Goal: Transaction & Acquisition: Purchase product/service

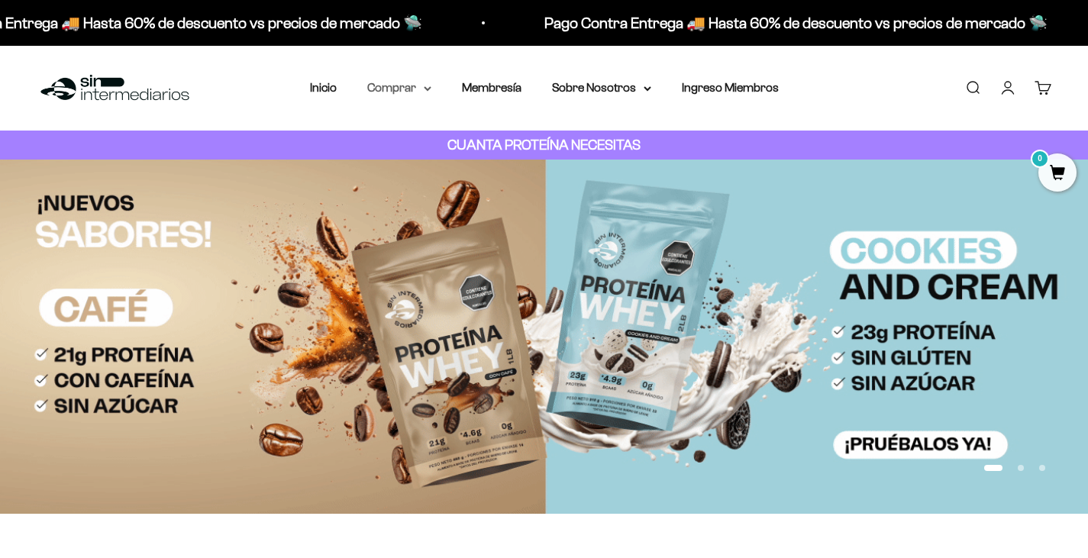
click at [421, 85] on summary "Comprar" at bounding box center [399, 88] width 64 height 20
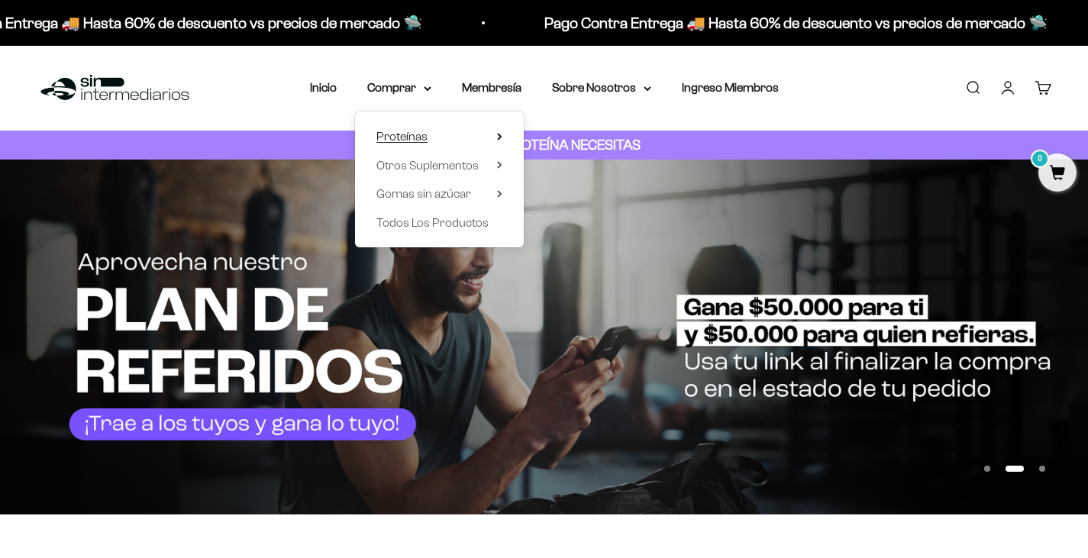
click at [498, 134] on icon at bounding box center [499, 137] width 3 height 6
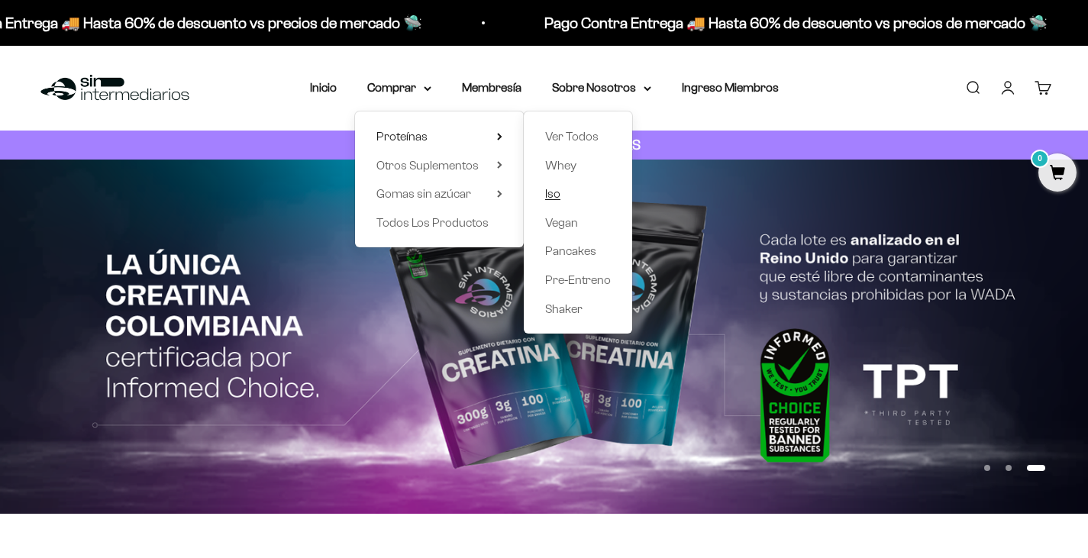
click at [555, 194] on span "Iso" at bounding box center [552, 193] width 15 height 13
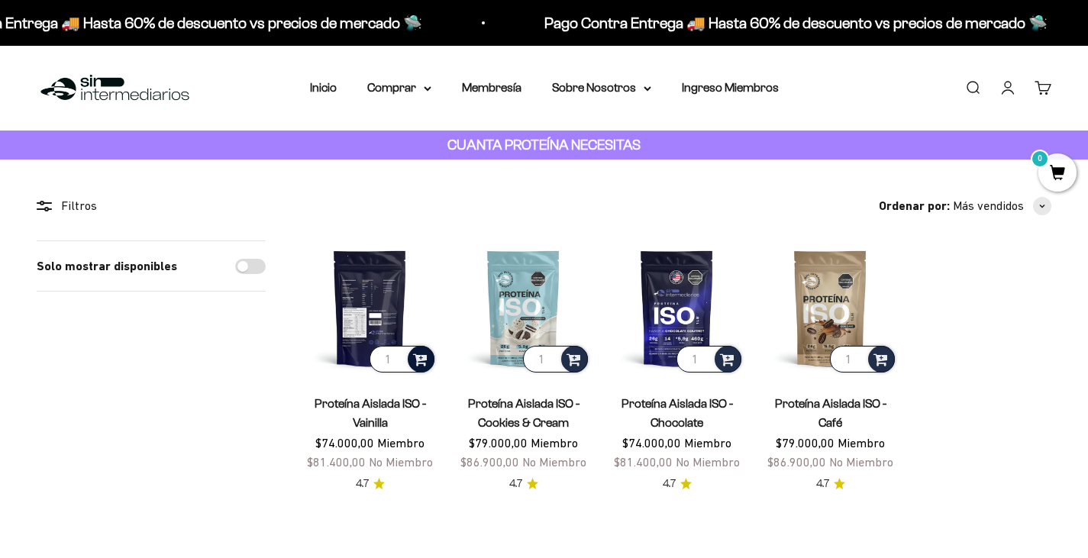
click at [418, 360] on span at bounding box center [420, 359] width 15 height 18
click at [381, 332] on span "Vanilla / 2 libras (910g)" at bounding box center [370, 336] width 91 height 11
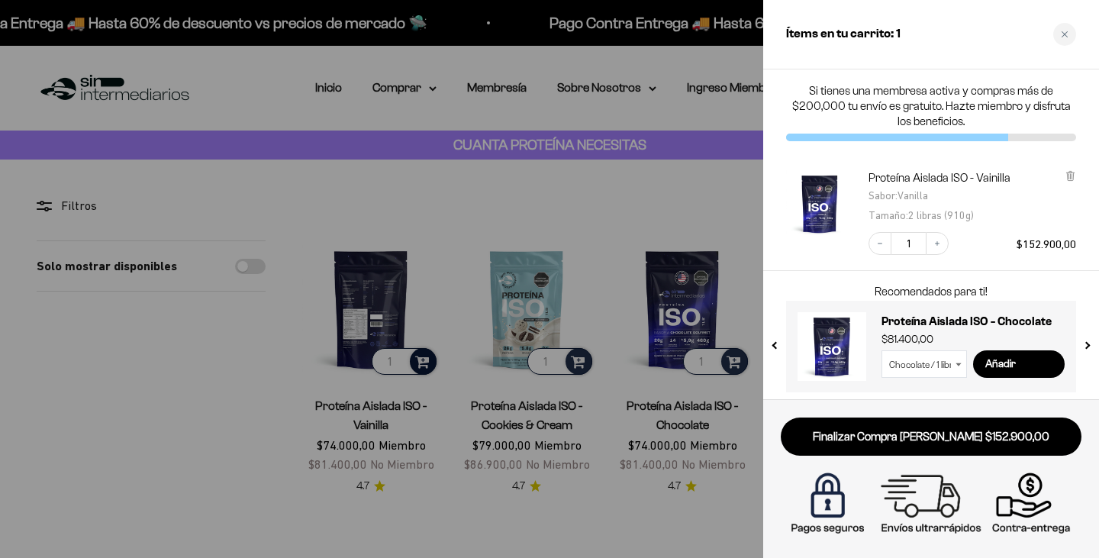
click at [705, 192] on div at bounding box center [549, 279] width 1099 height 558
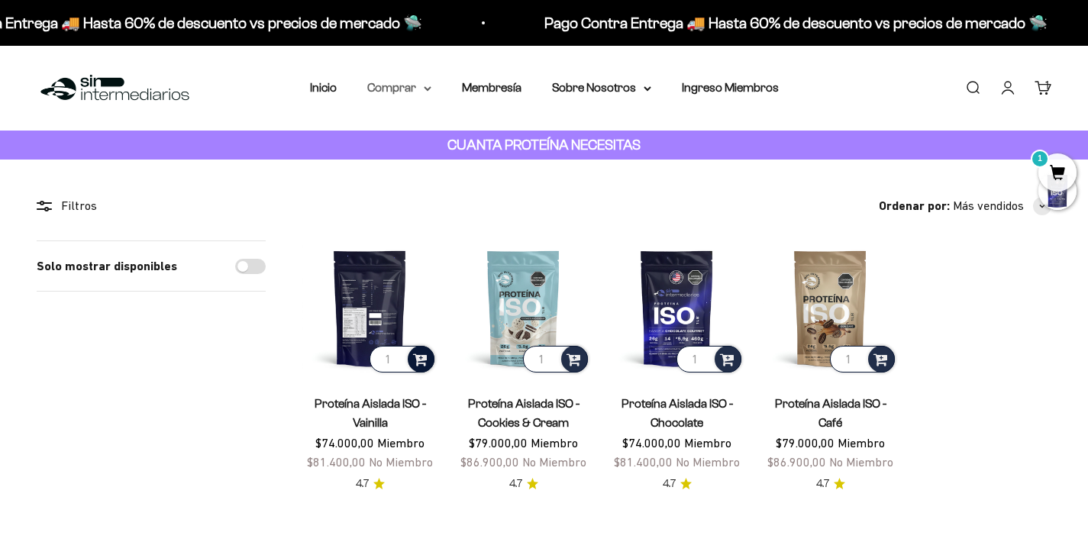
click at [429, 89] on icon at bounding box center [428, 88] width 8 height 5
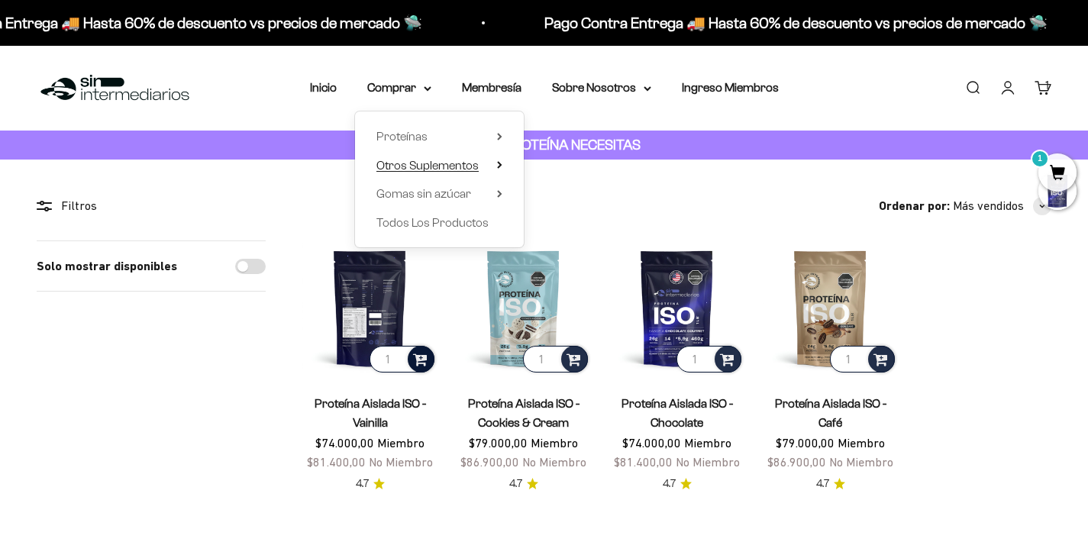
click at [502, 164] on icon at bounding box center [499, 165] width 5 height 8
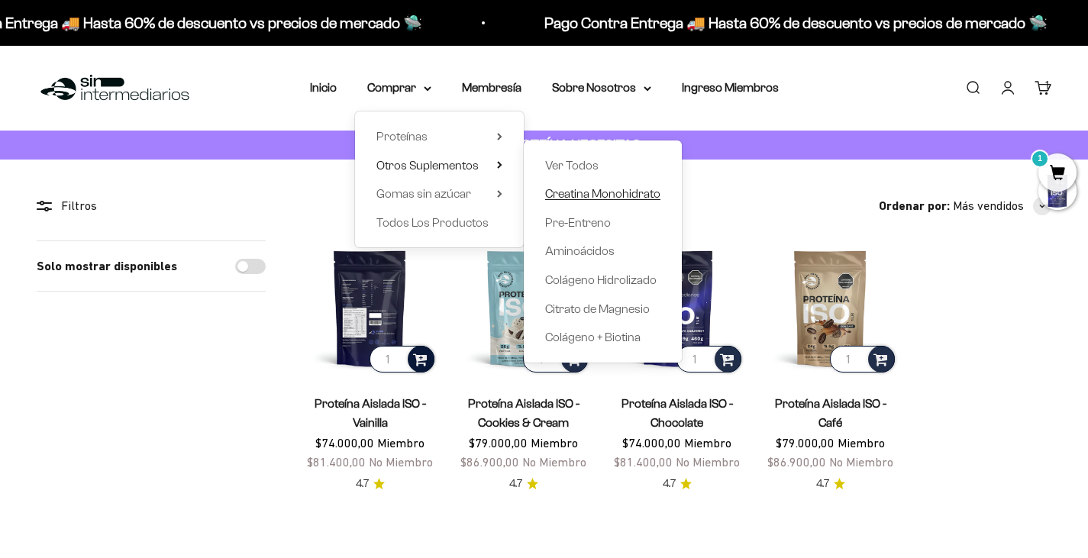
click at [631, 194] on span "Creatina Monohidrato" at bounding box center [602, 193] width 115 height 13
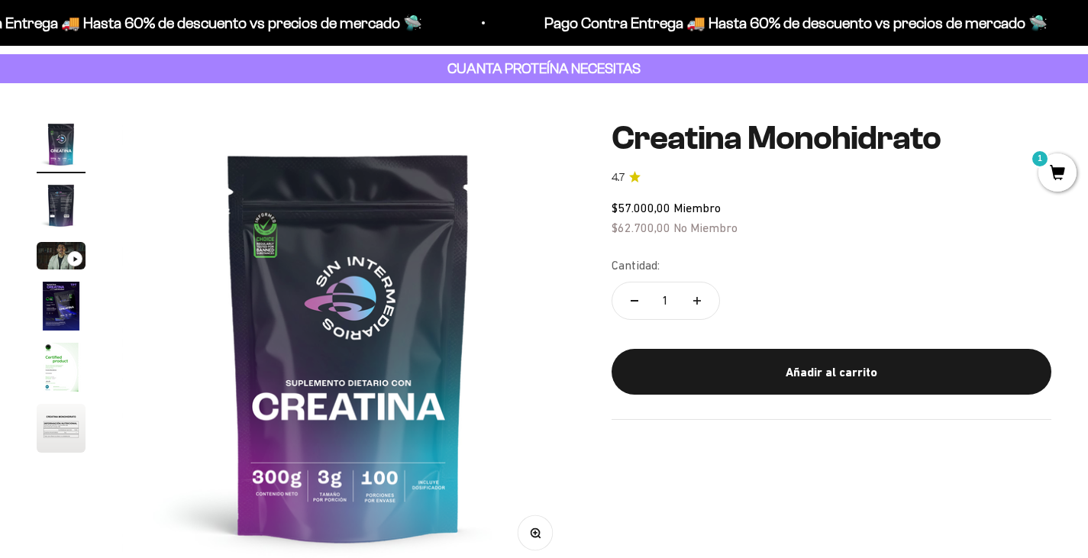
click at [706, 292] on button "Aumentar cantidad" at bounding box center [697, 300] width 44 height 37
type input "2"
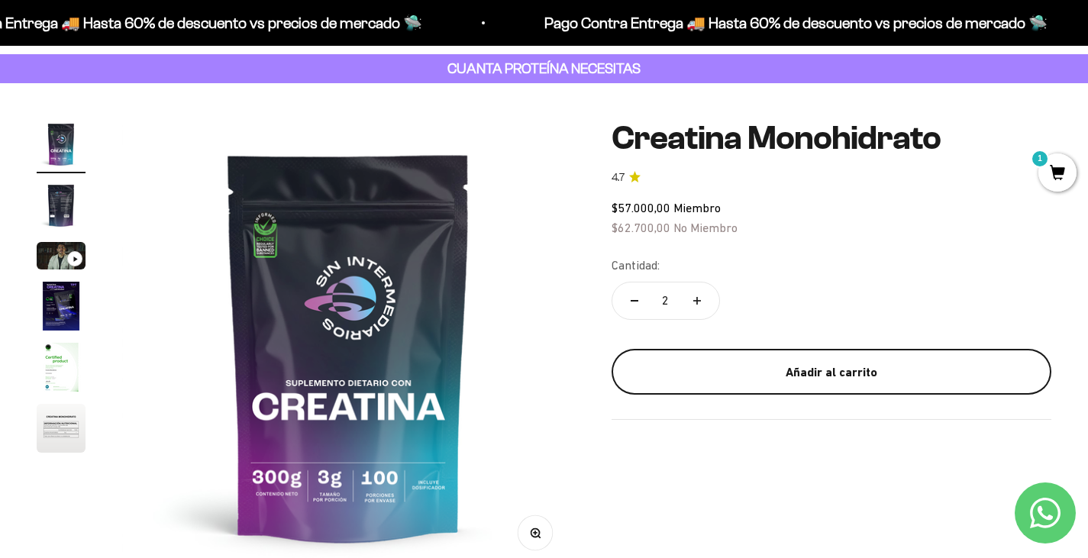
click at [834, 369] on div "Añadir al carrito" at bounding box center [831, 373] width 379 height 20
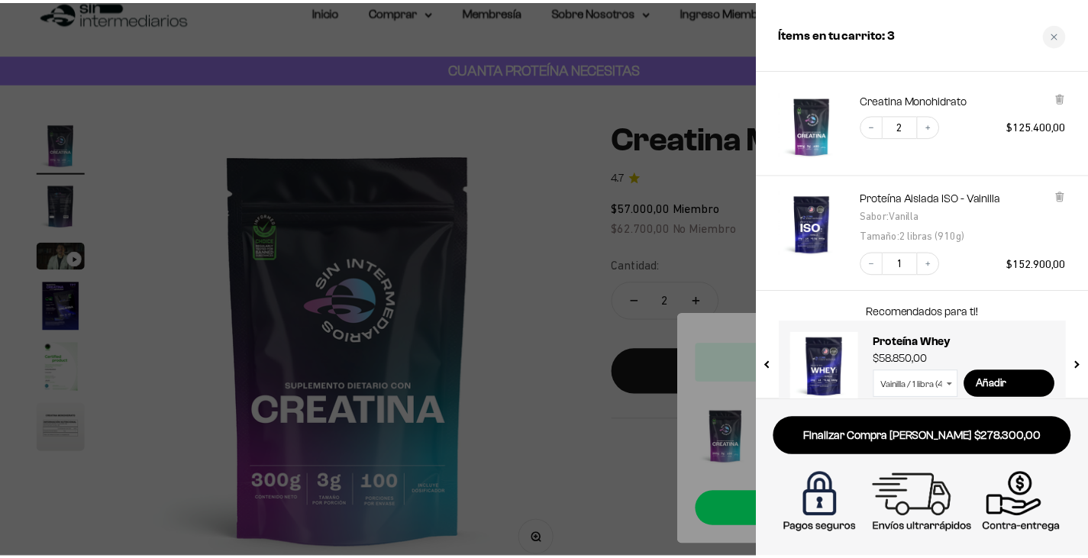
scroll to position [73, 0]
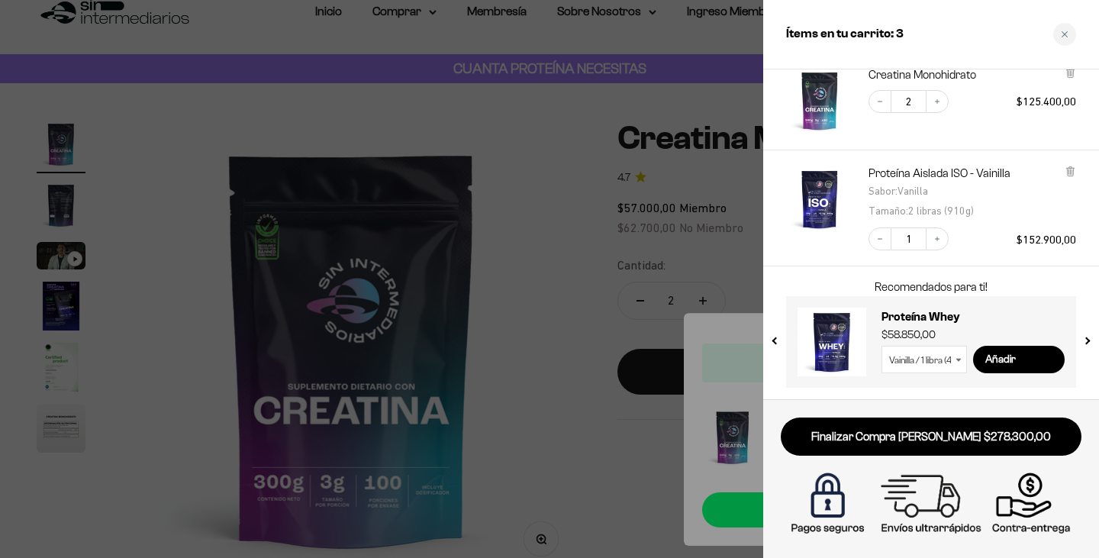
click at [588, 220] on div at bounding box center [549, 279] width 1099 height 558
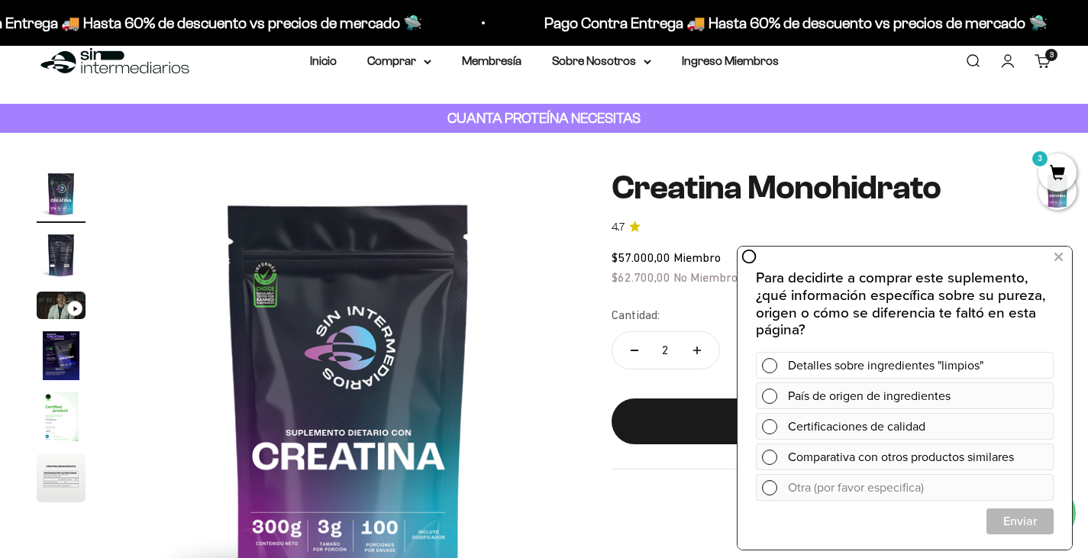
scroll to position [0, 0]
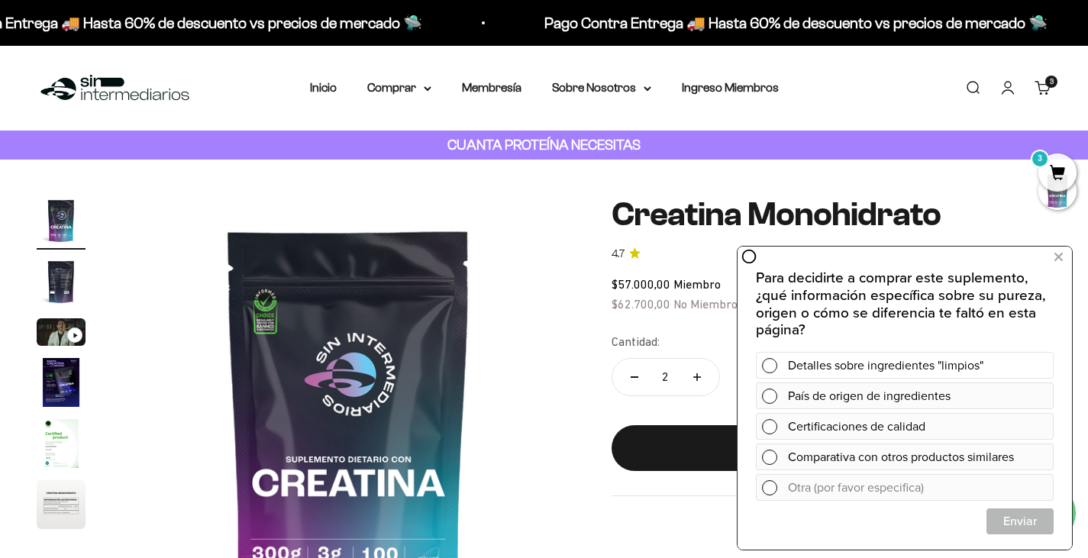
drag, startPoint x: 800, startPoint y: 360, endPoint x: 832, endPoint y: 353, distance: 32.8
click at [820, 356] on div "Detalles sobre ingredientes "limpios"" at bounding box center [905, 365] width 298 height 27
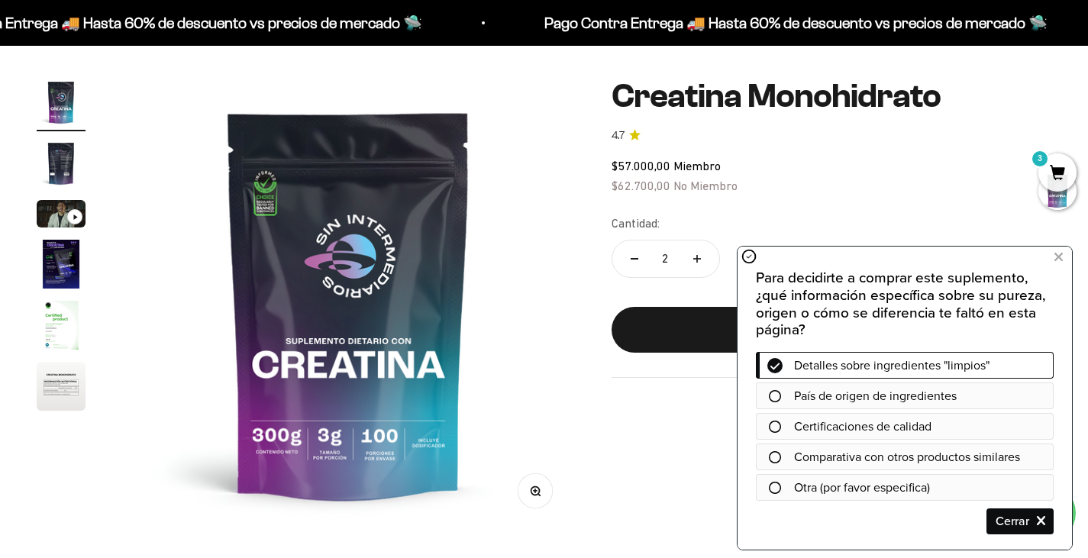
scroll to position [153, 0]
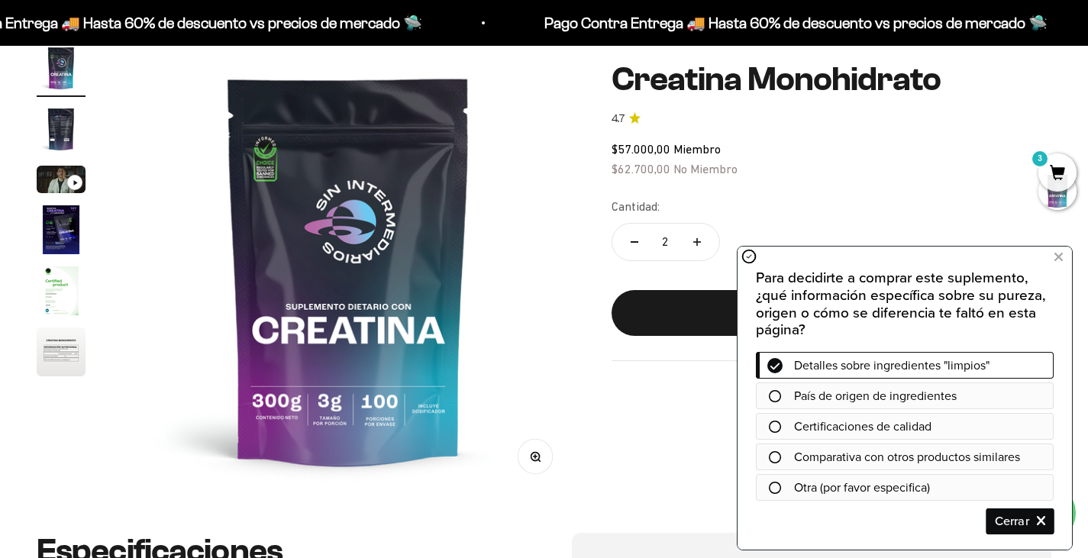
click at [992, 529] on span "Cerrar" at bounding box center [1020, 521] width 66 height 27
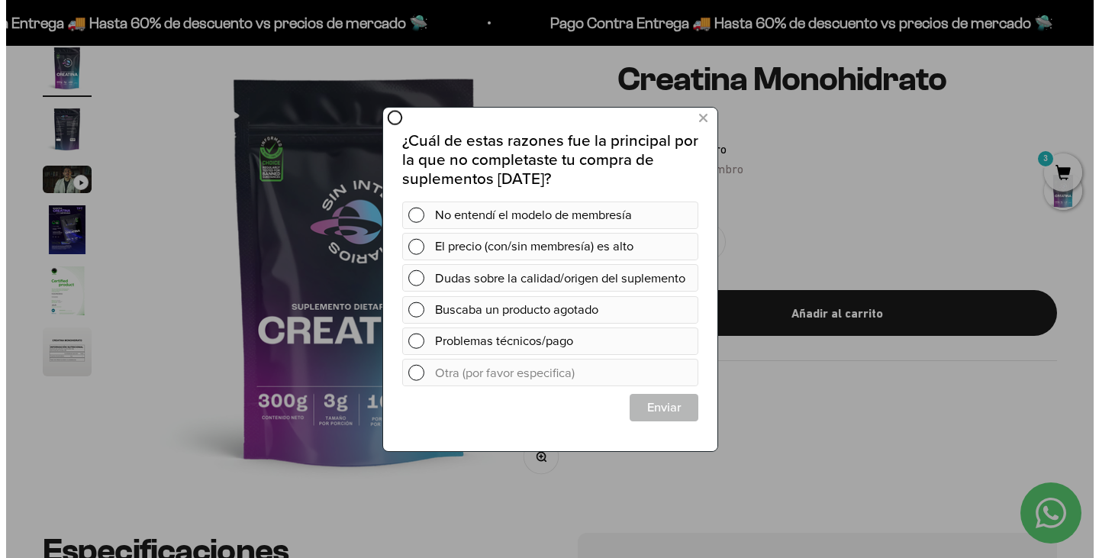
scroll to position [0, 0]
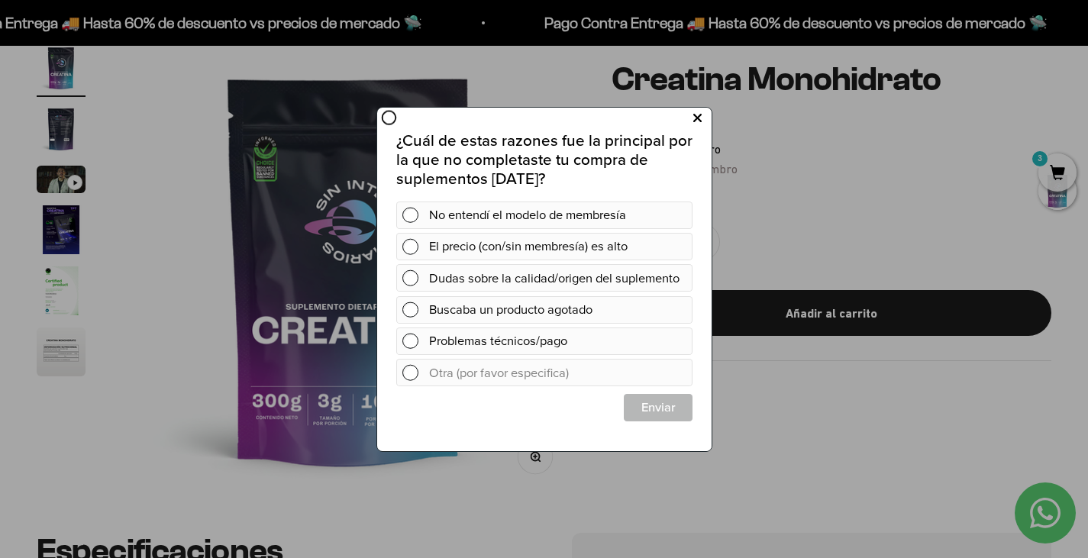
click at [694, 115] on icon at bounding box center [696, 118] width 8 height 21
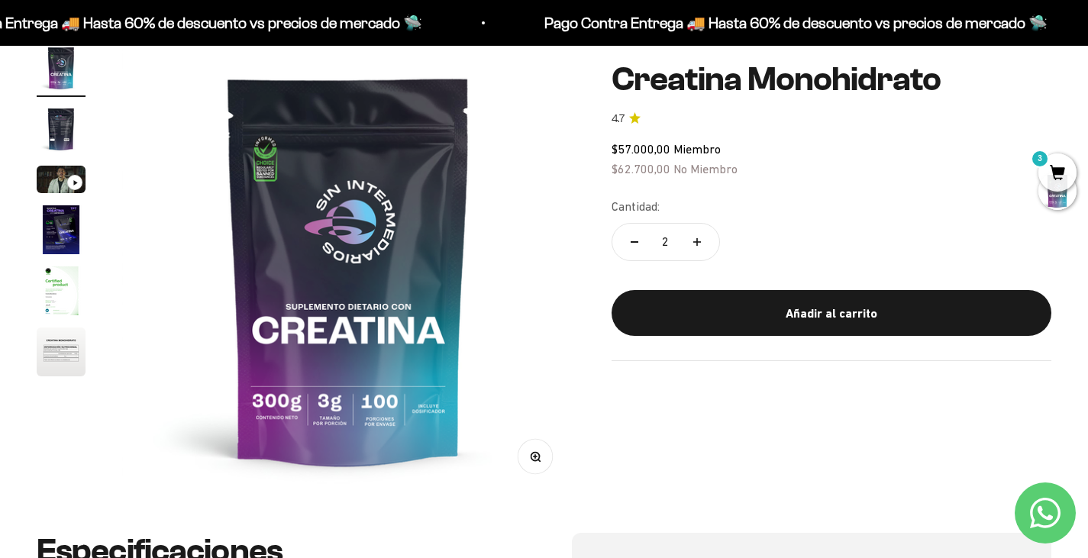
click at [1054, 168] on span "3" at bounding box center [1057, 172] width 38 height 38
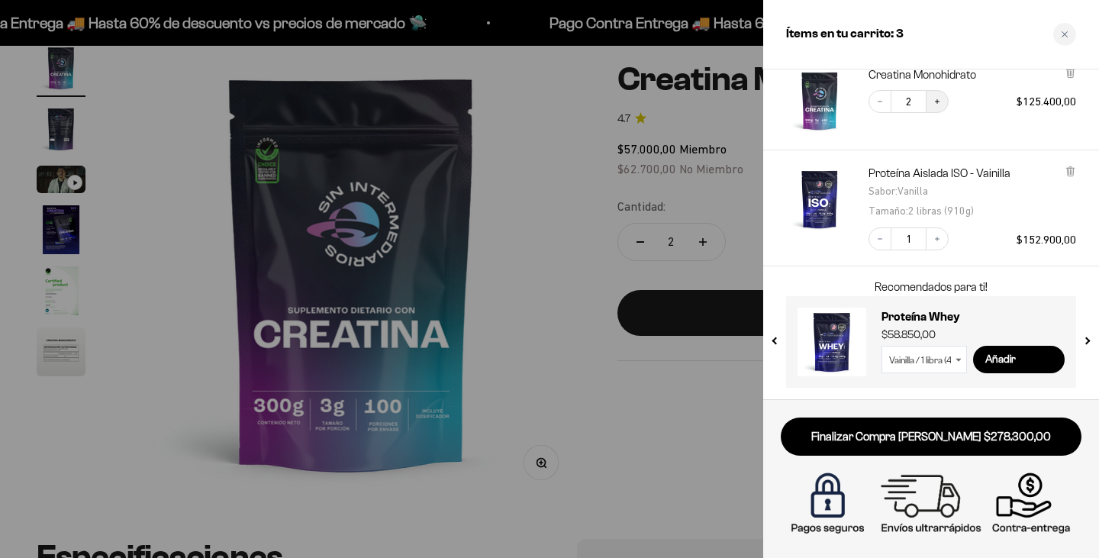
click at [934, 104] on icon "Increase quantity" at bounding box center [937, 101] width 9 height 9
click at [570, 274] on div at bounding box center [549, 279] width 1099 height 558
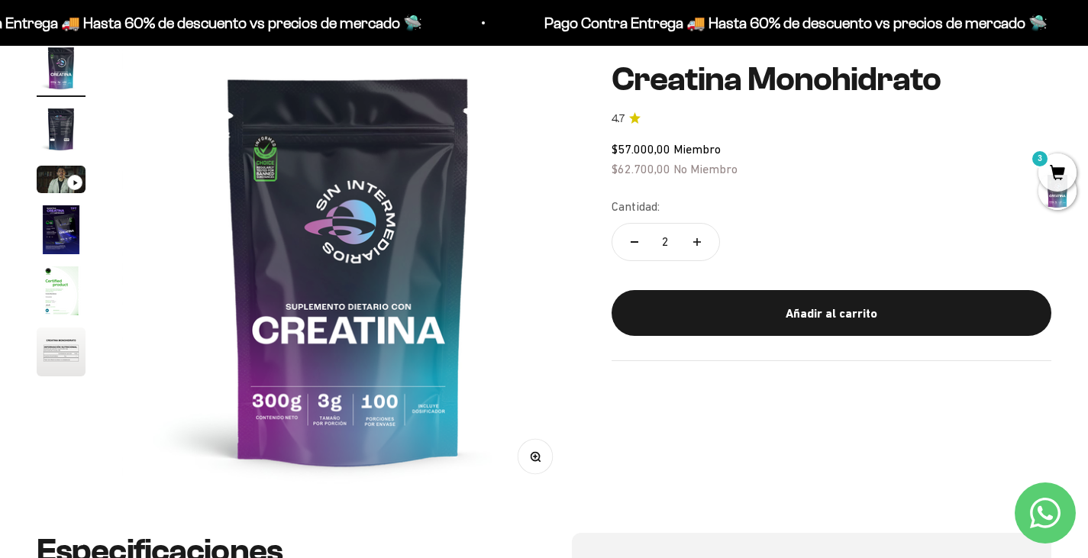
click at [1064, 172] on span "3" at bounding box center [1057, 172] width 38 height 38
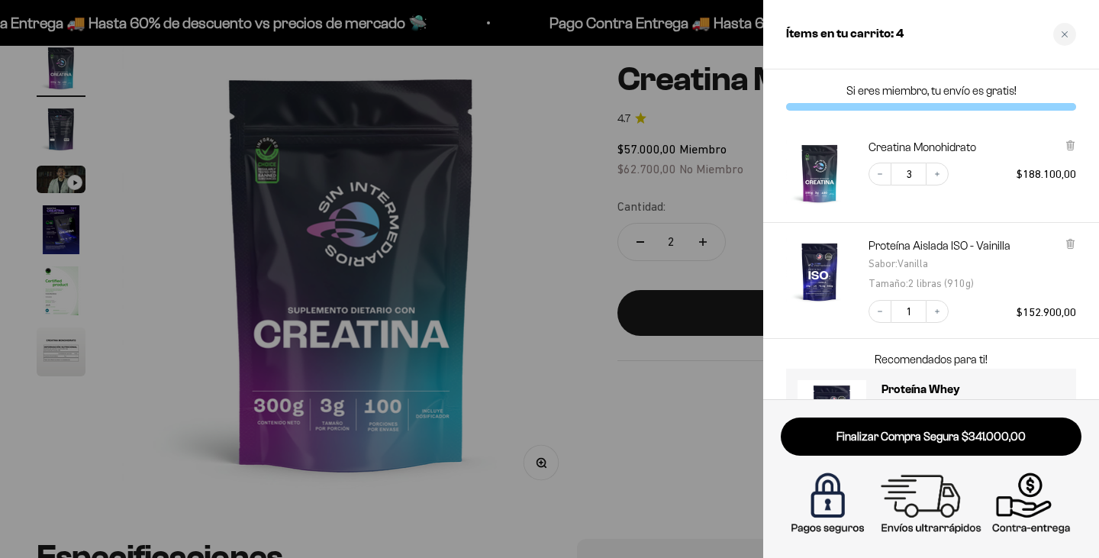
click at [602, 153] on div at bounding box center [549, 279] width 1099 height 558
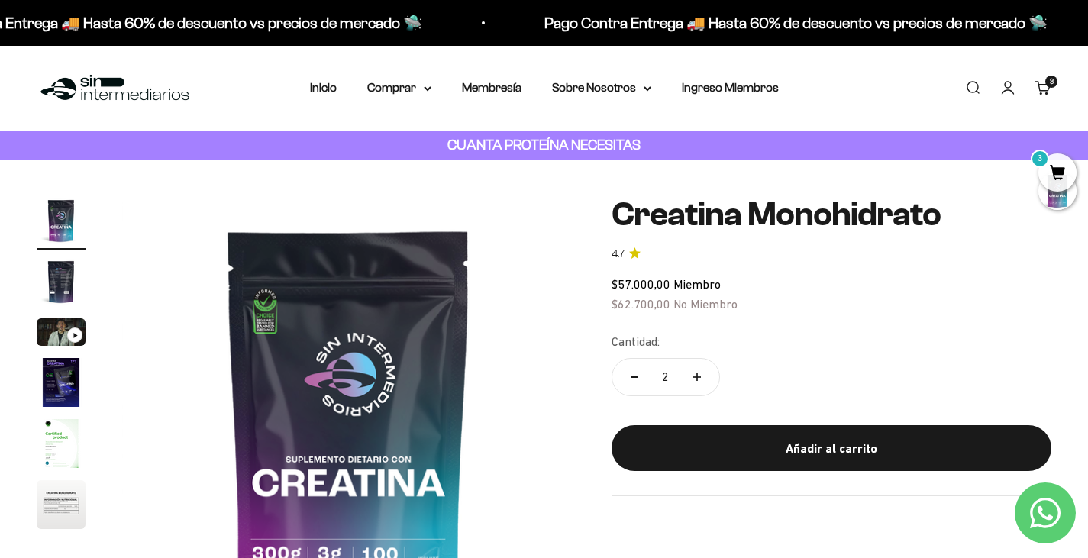
click at [1005, 91] on link "Iniciar sesión" at bounding box center [1007, 87] width 17 height 17
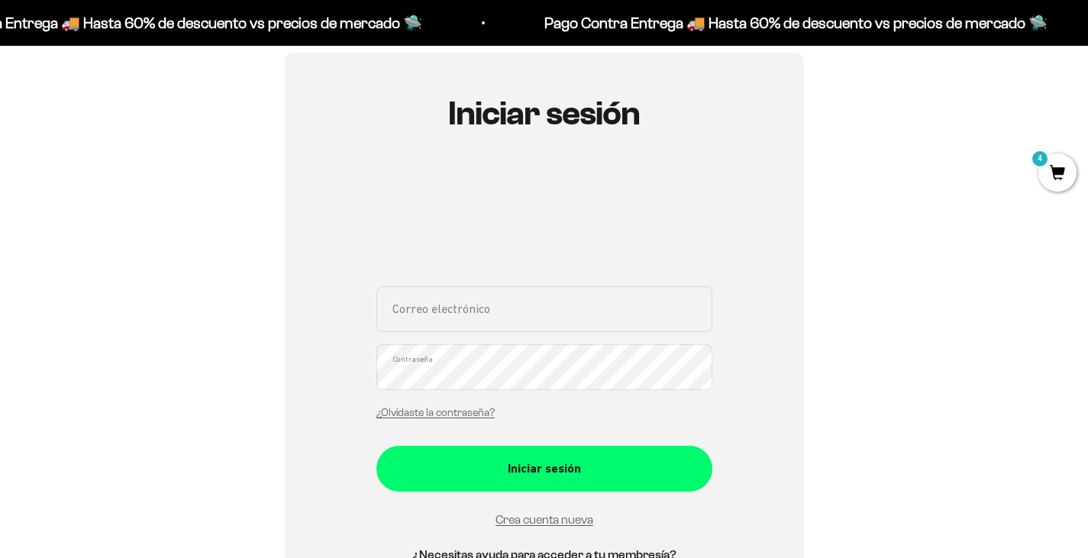
scroll to position [153, 0]
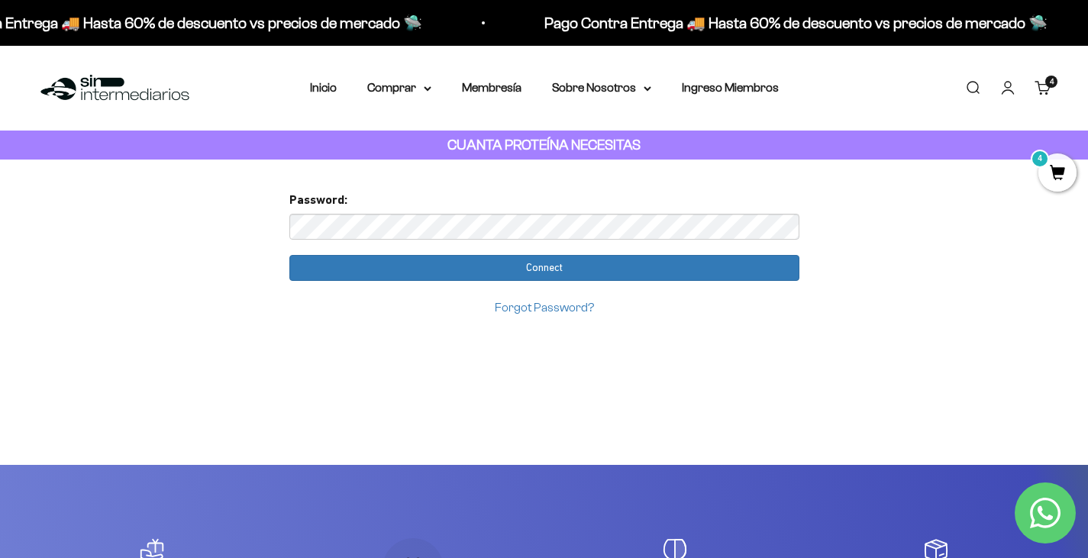
click at [289, 255] on input "Connect" at bounding box center [544, 268] width 510 height 26
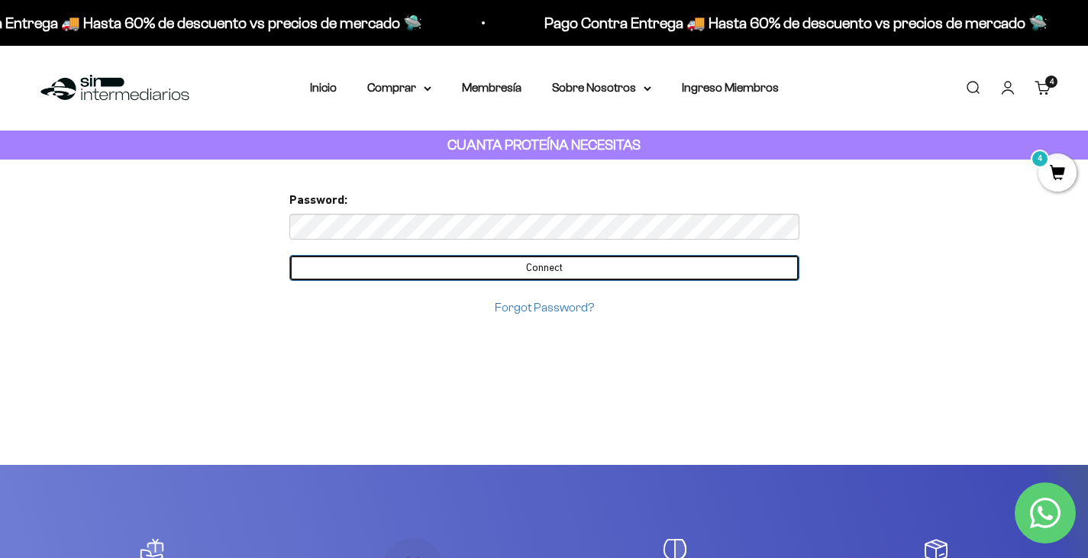
click at [608, 269] on form "Password: Connect Forgot Password?" at bounding box center [544, 253] width 510 height 127
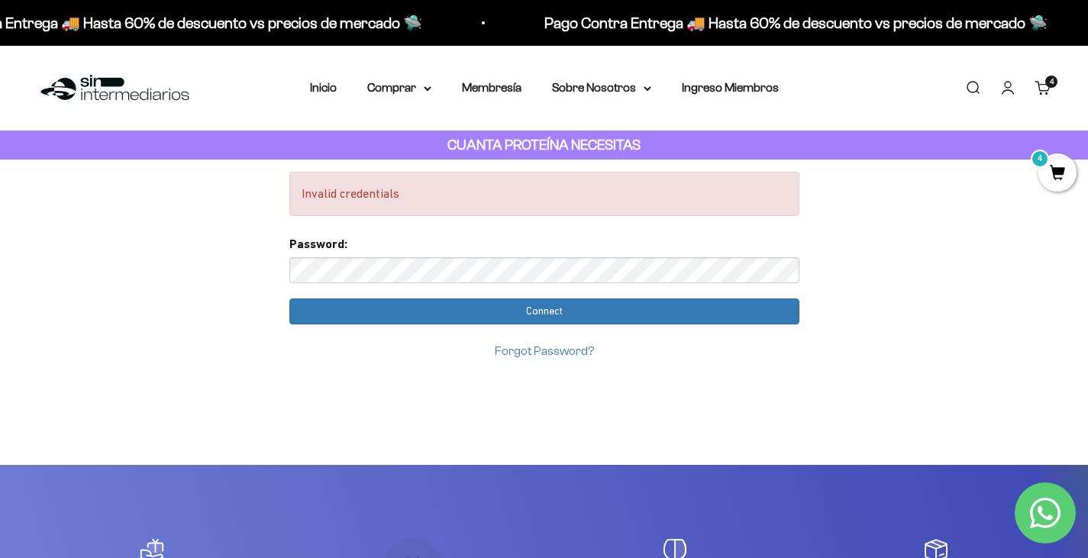
drag, startPoint x: 608, startPoint y: 269, endPoint x: 163, endPoint y: 264, distance: 444.3
click at [289, 298] on input "Connect" at bounding box center [544, 311] width 510 height 26
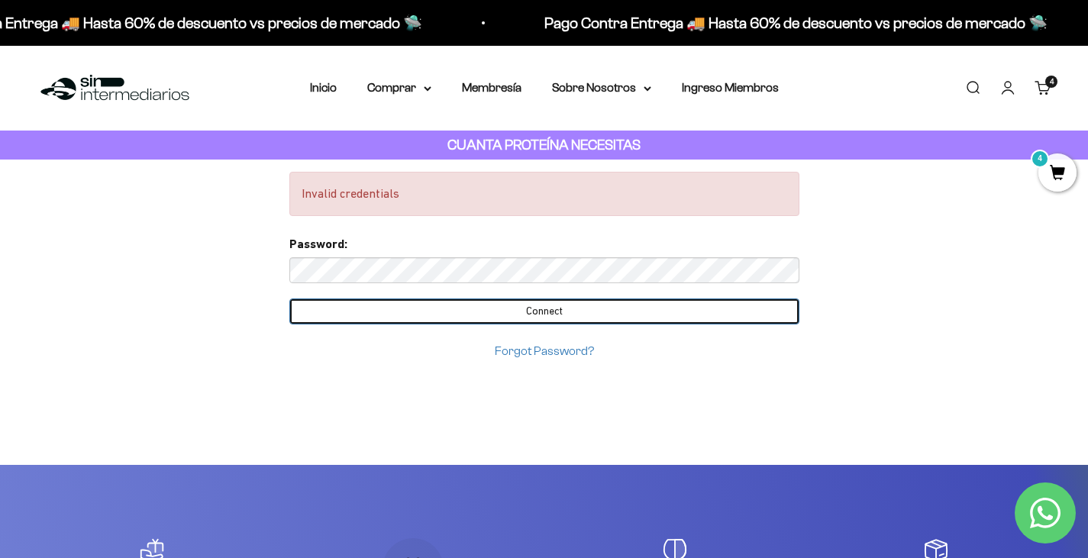
click at [533, 321] on input "Connect" at bounding box center [544, 311] width 510 height 26
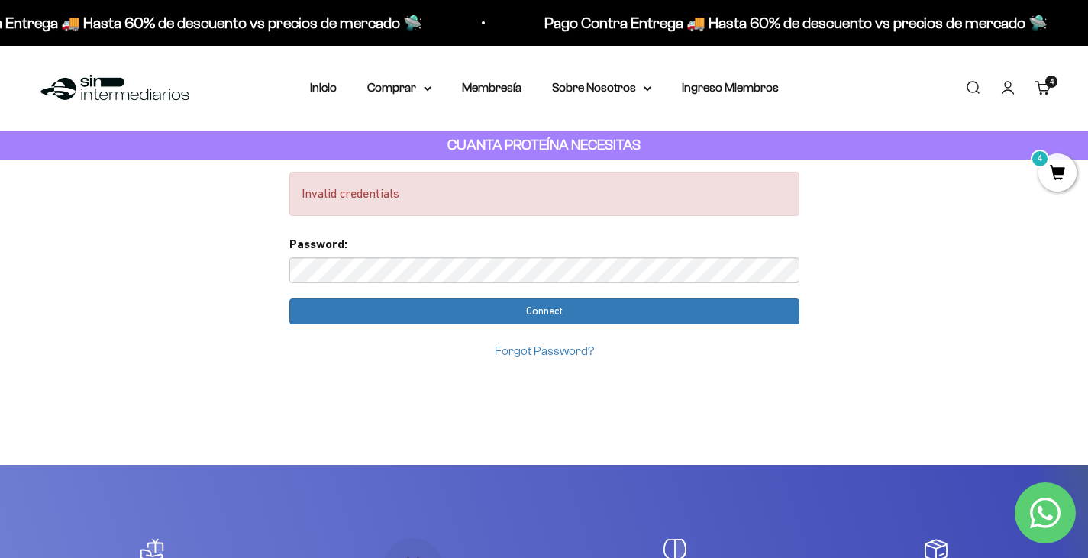
click at [289, 298] on input "Connect" at bounding box center [544, 311] width 510 height 26
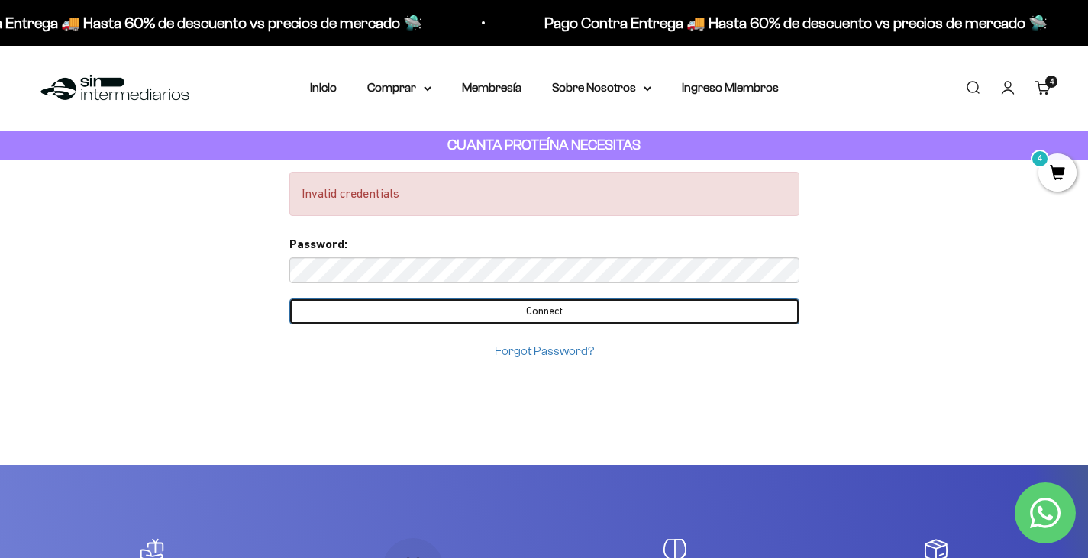
click at [552, 308] on input "Connect" at bounding box center [544, 311] width 510 height 26
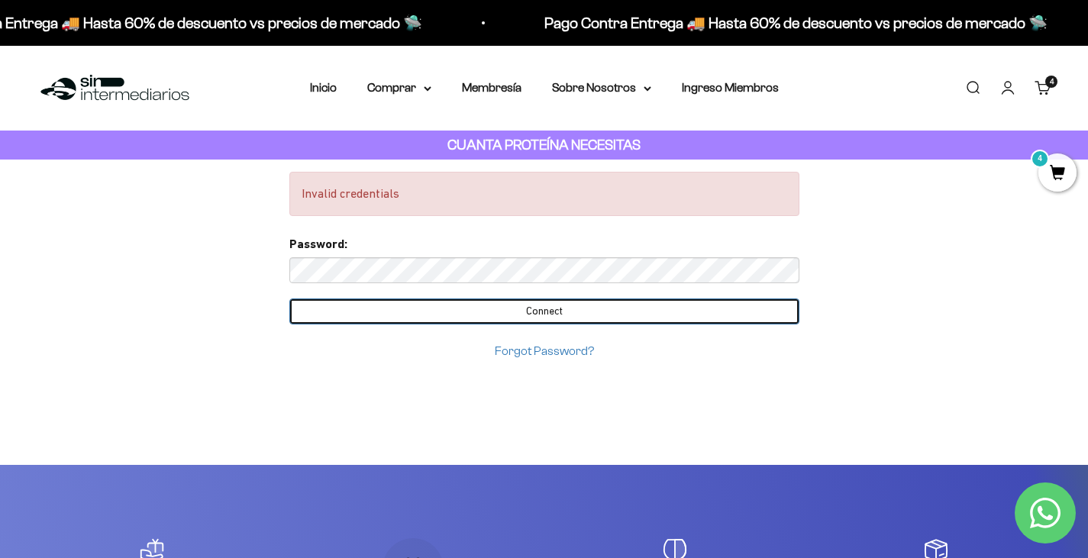
click at [570, 310] on input "Connect" at bounding box center [544, 311] width 510 height 26
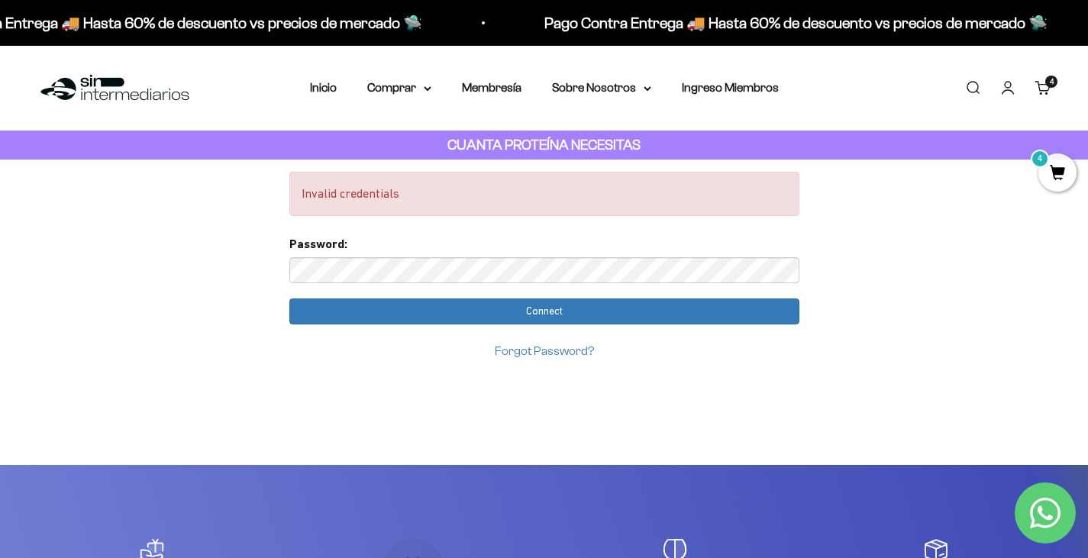
click at [289, 298] on input "Connect" at bounding box center [544, 311] width 510 height 26
click at [577, 353] on link "Forgot Password?" at bounding box center [544, 350] width 99 height 13
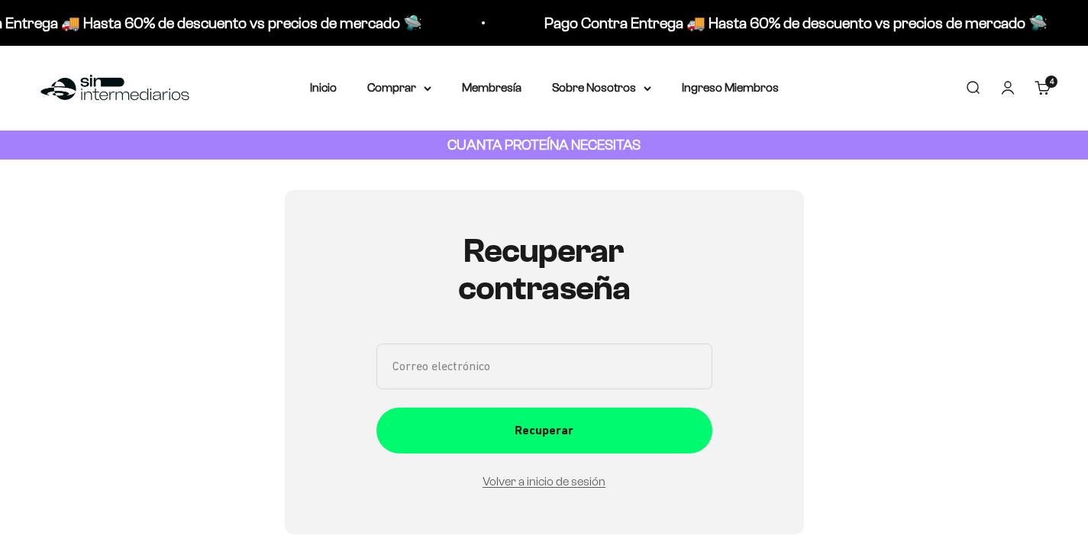
scroll to position [172, 0]
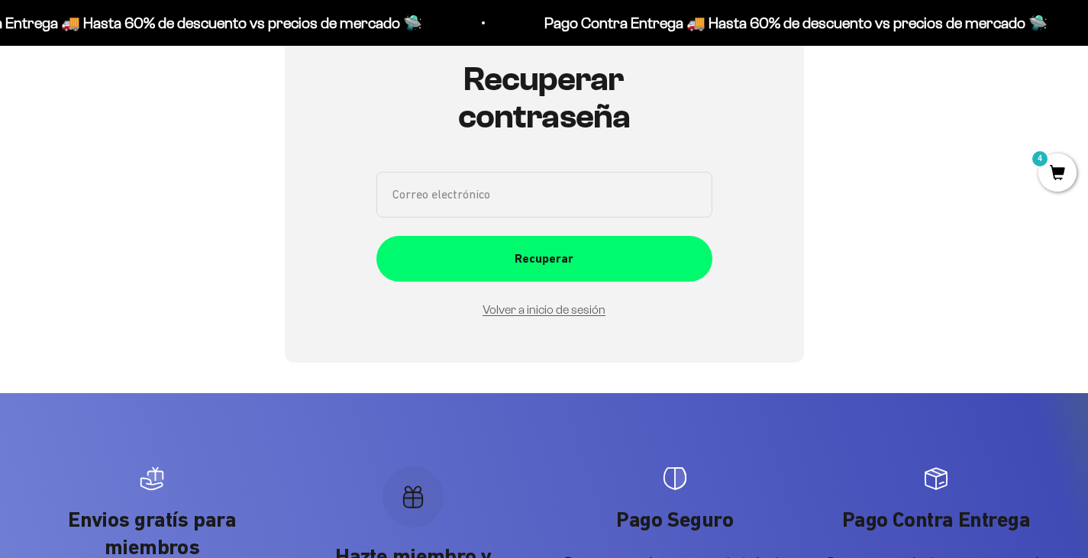
click at [523, 213] on input "Correo electrónico" at bounding box center [544, 195] width 336 height 46
type input "[EMAIL_ADDRESS][DOMAIN_NAME]"
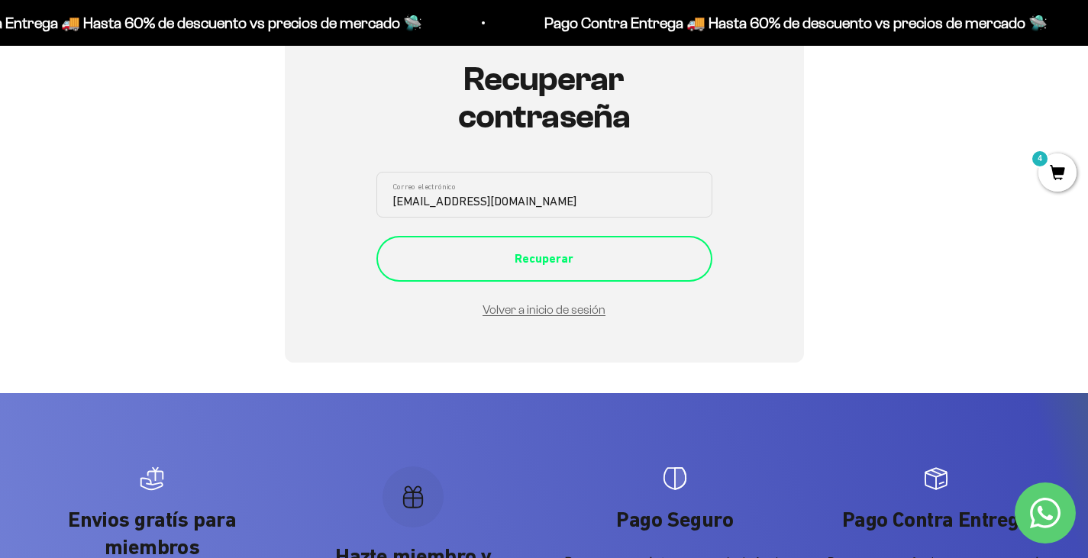
click at [515, 258] on div "Recuperar" at bounding box center [544, 259] width 275 height 20
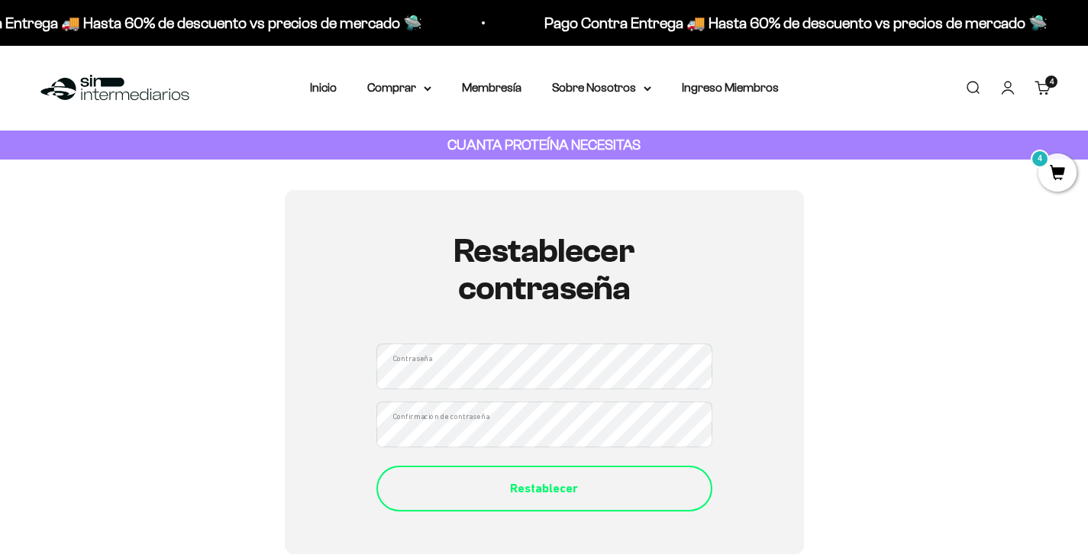
click at [587, 476] on button "Restablecer" at bounding box center [544, 489] width 336 height 46
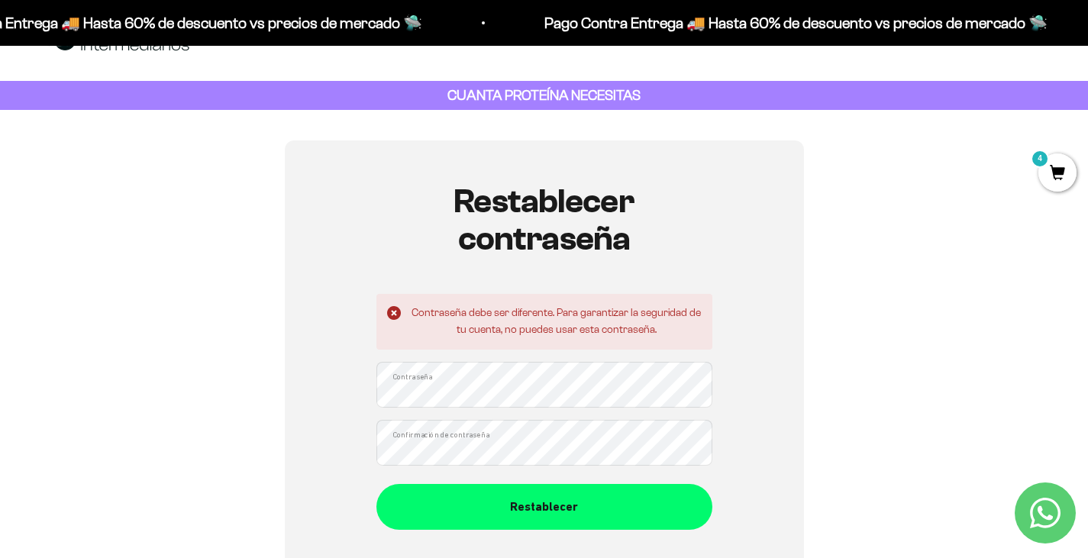
scroll to position [52, 0]
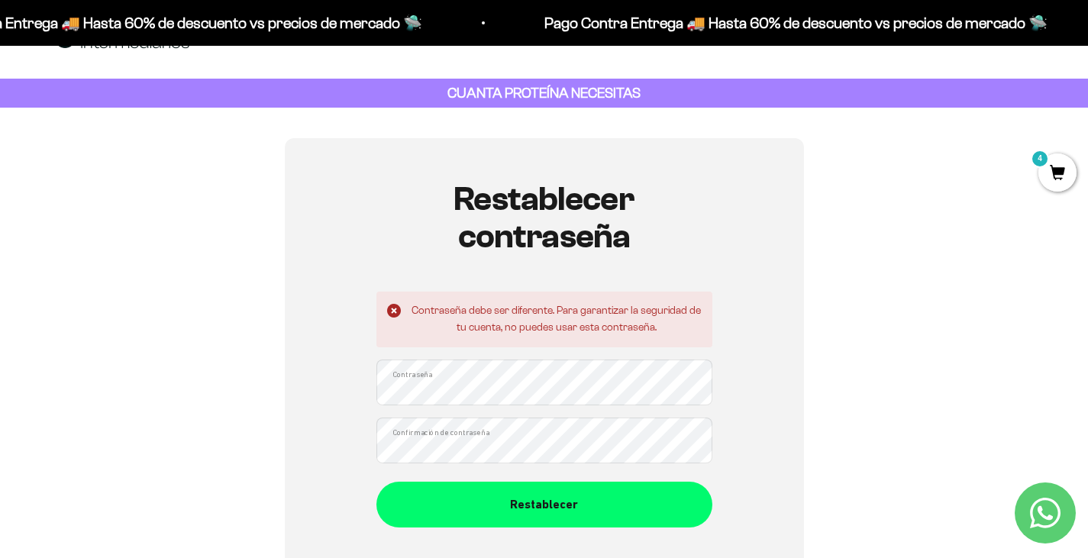
click at [376, 482] on button "Restablecer" at bounding box center [544, 505] width 336 height 46
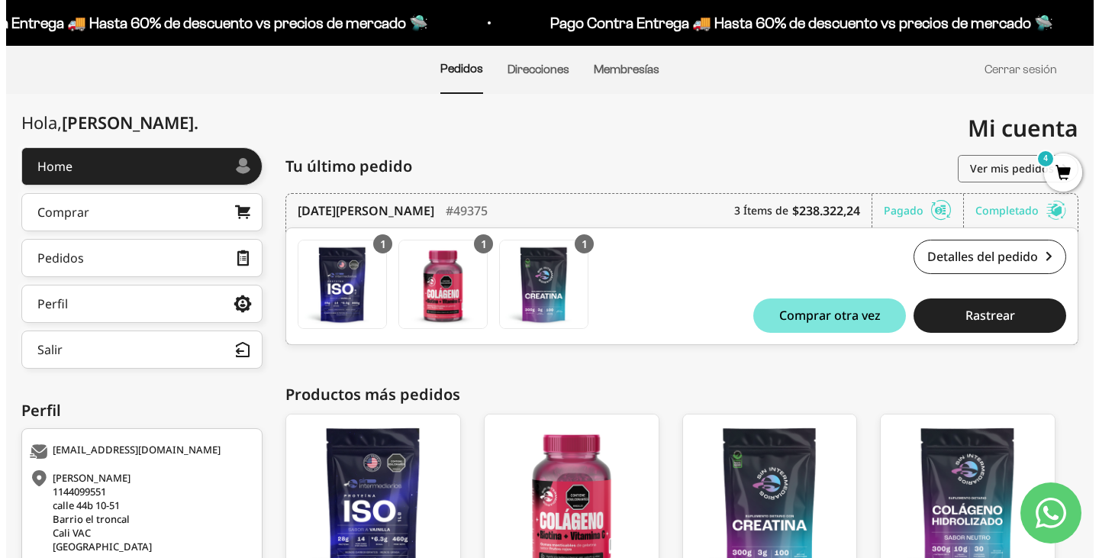
scroll to position [116, 0]
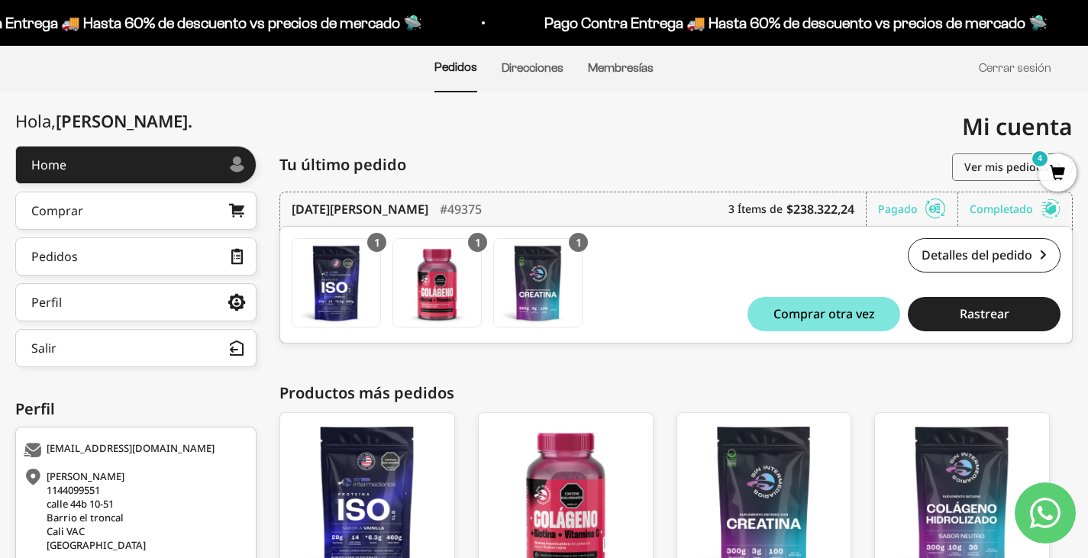
click at [1063, 163] on span "4" at bounding box center [1057, 172] width 38 height 38
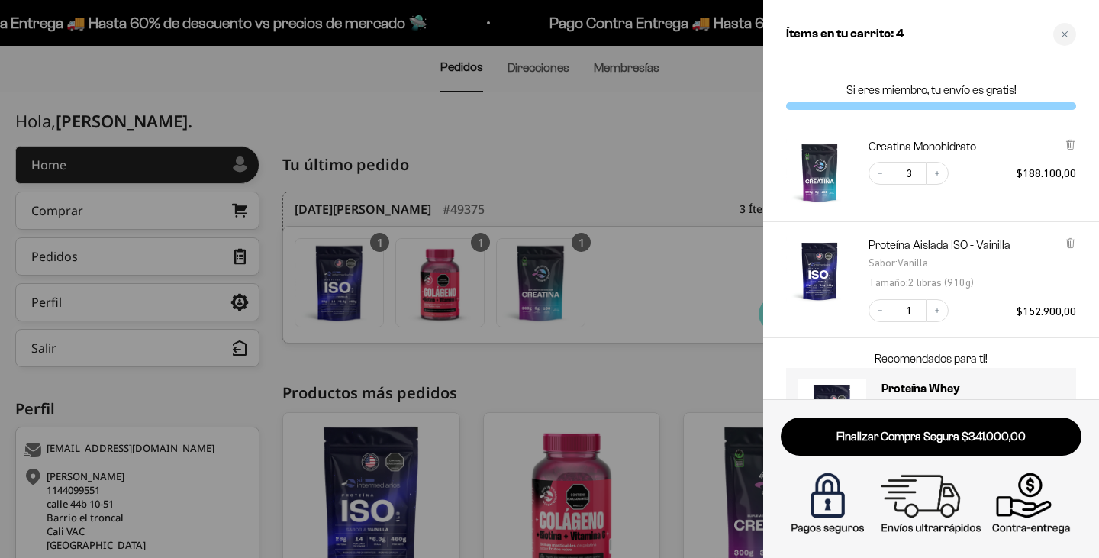
scroll to position [0, 0]
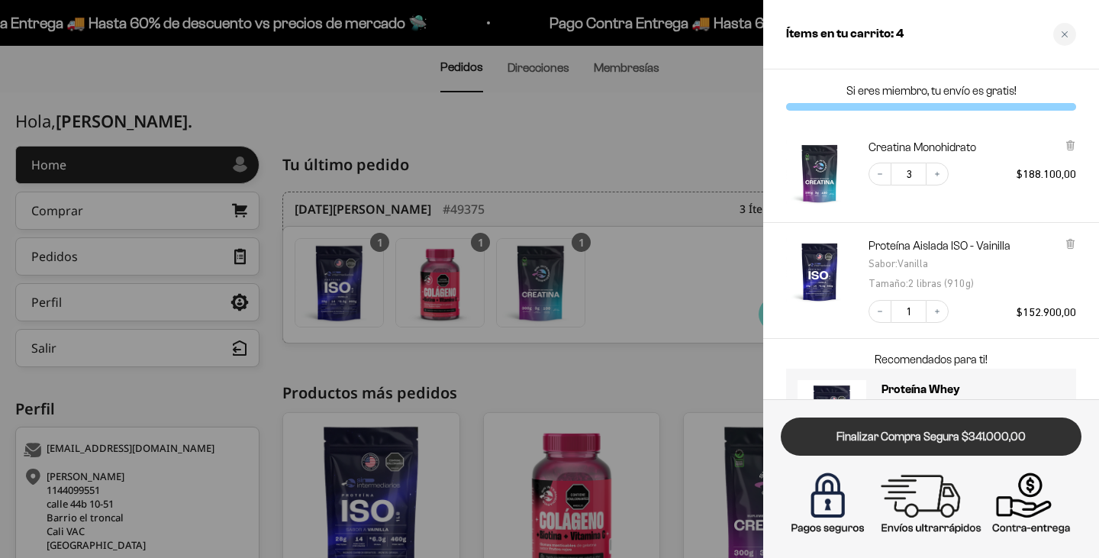
click at [960, 445] on link "Finalizar Compra Segura $341.000,00" at bounding box center [931, 437] width 301 height 39
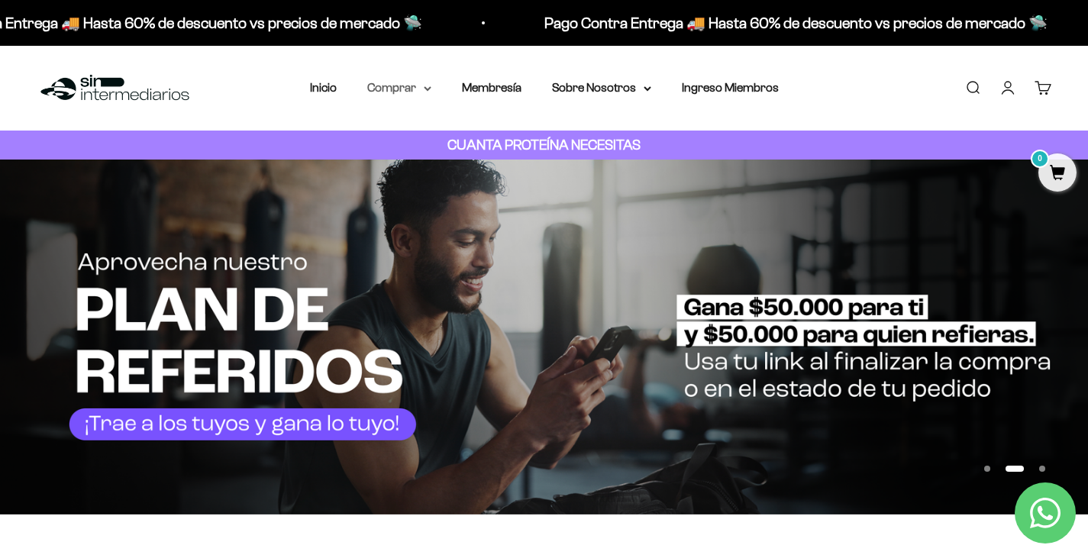
click at [431, 87] on icon at bounding box center [427, 88] width 6 height 3
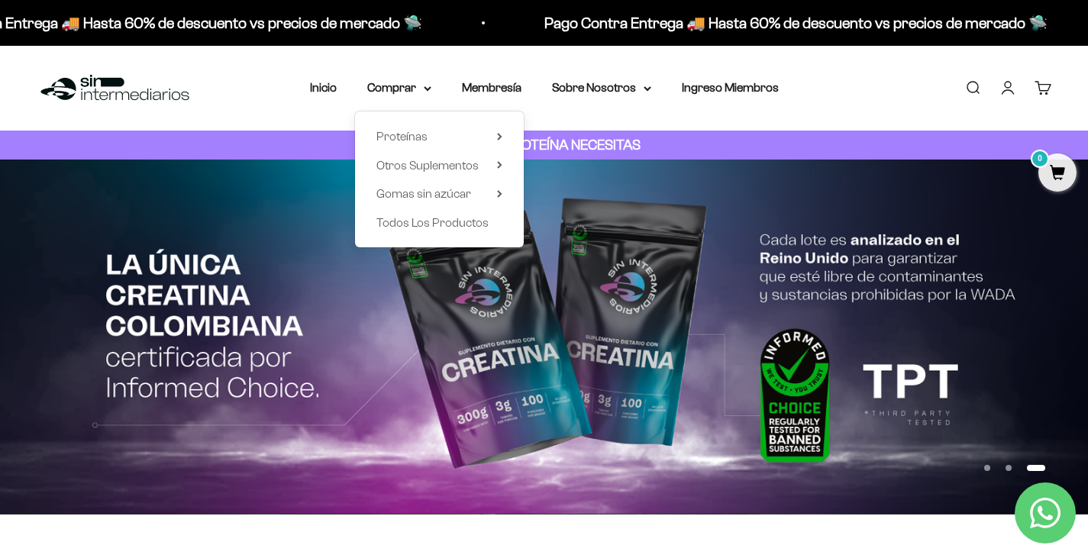
click at [504, 134] on div "Proteínas Ver Todos Whey Iso Vegan Shaker" at bounding box center [439, 179] width 169 height 136
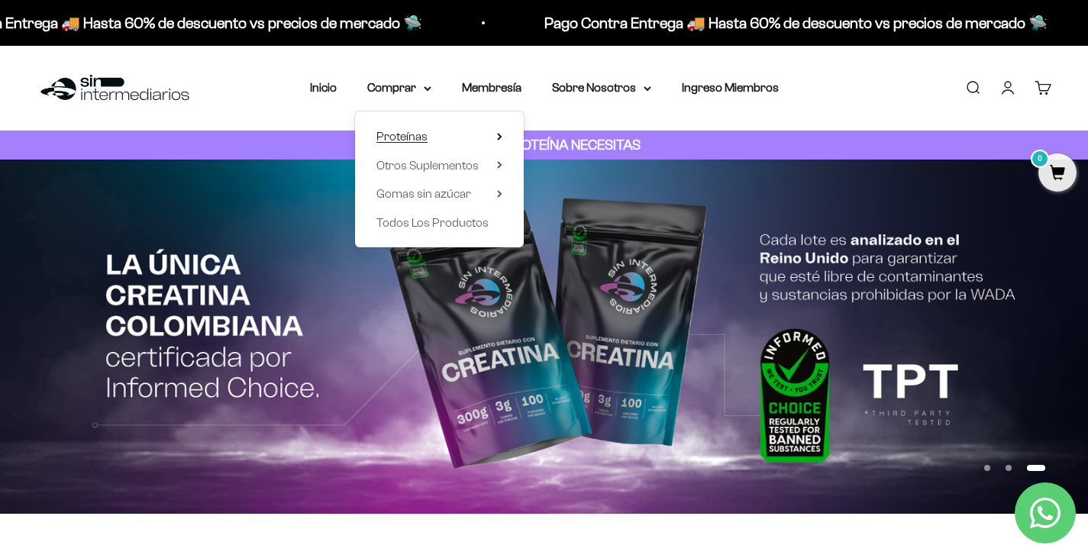
click at [502, 134] on icon at bounding box center [499, 137] width 5 height 8
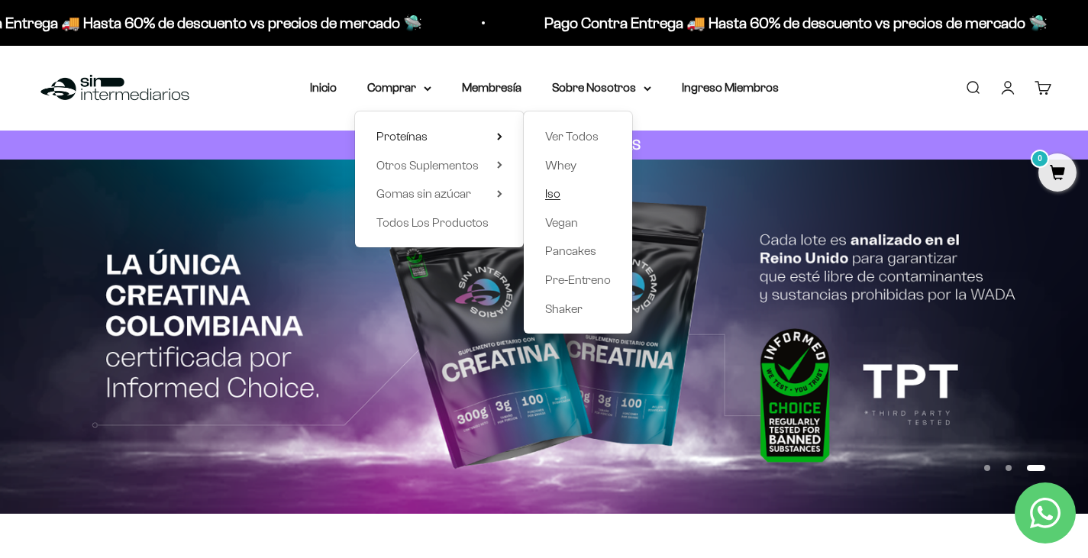
click at [552, 203] on span "Iso" at bounding box center [552, 194] width 15 height 20
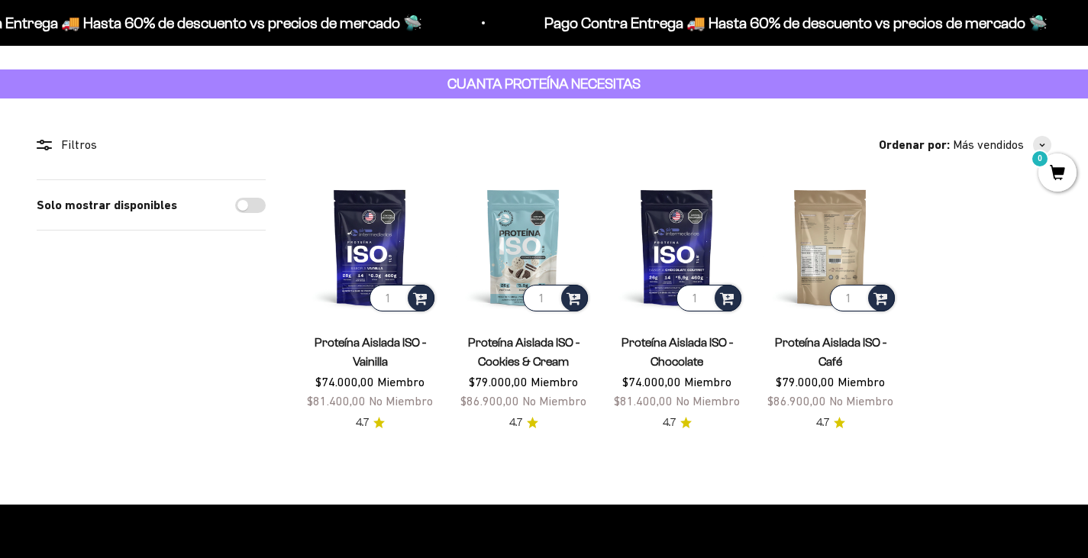
scroll to position [76, 0]
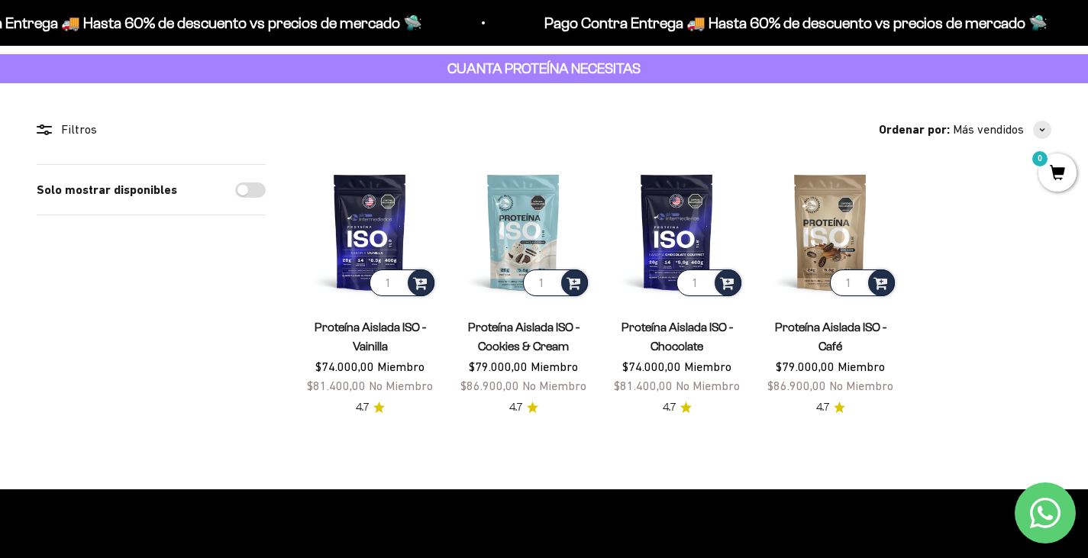
click at [353, 325] on link "Proteína Aislada ISO - Vainilla" at bounding box center [370, 337] width 111 height 32
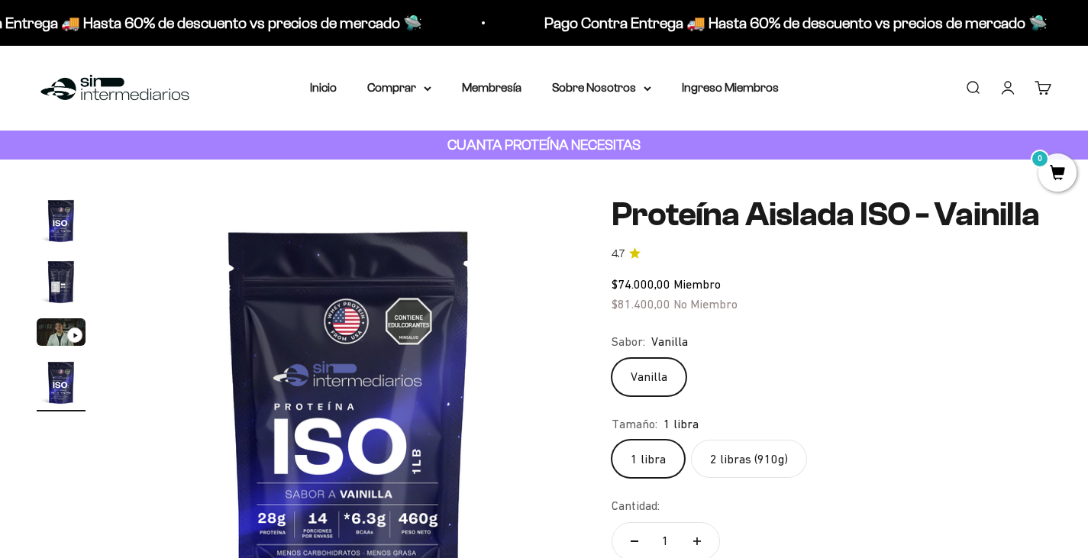
click at [434, 88] on nav "Inicio Comprar Proteínas Ver Todos Whey Iso Vegan" at bounding box center [544, 88] width 469 height 20
click at [421, 86] on summary "Comprar" at bounding box center [399, 88] width 64 height 20
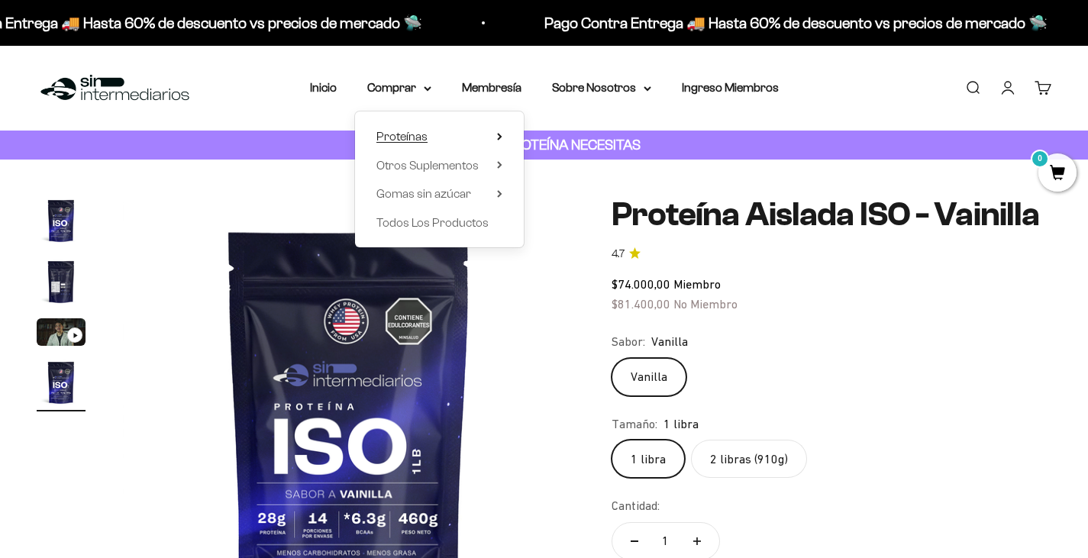
click at [499, 133] on icon at bounding box center [499, 137] width 5 height 8
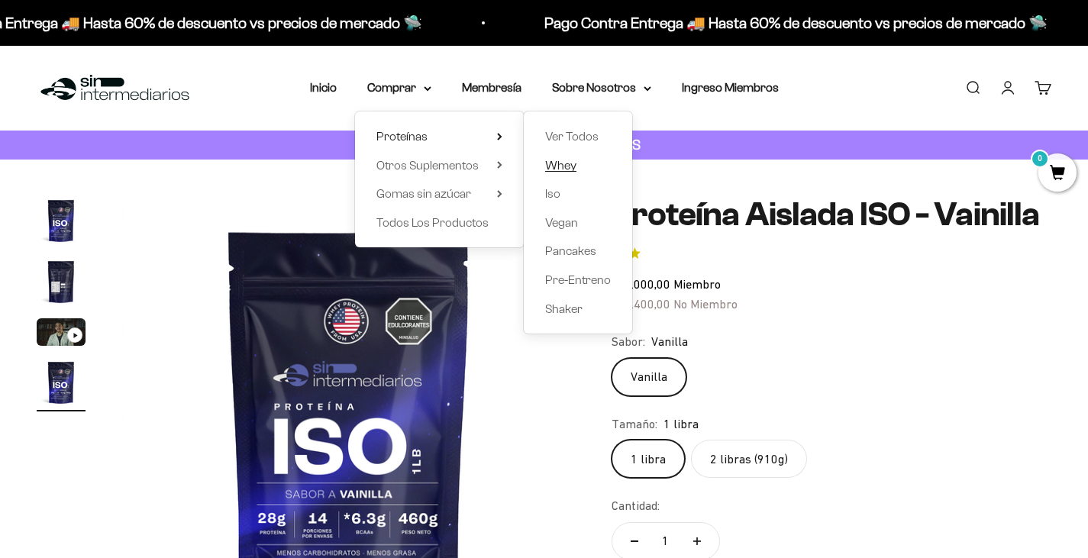
click at [574, 169] on span "Whey" at bounding box center [560, 165] width 31 height 13
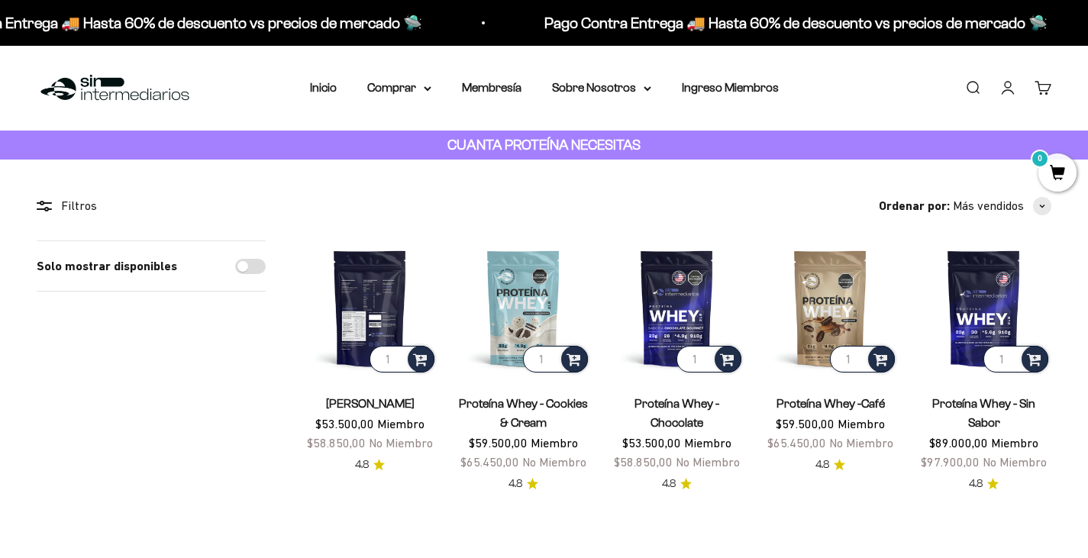
click at [360, 324] on img at bounding box center [369, 307] width 135 height 135
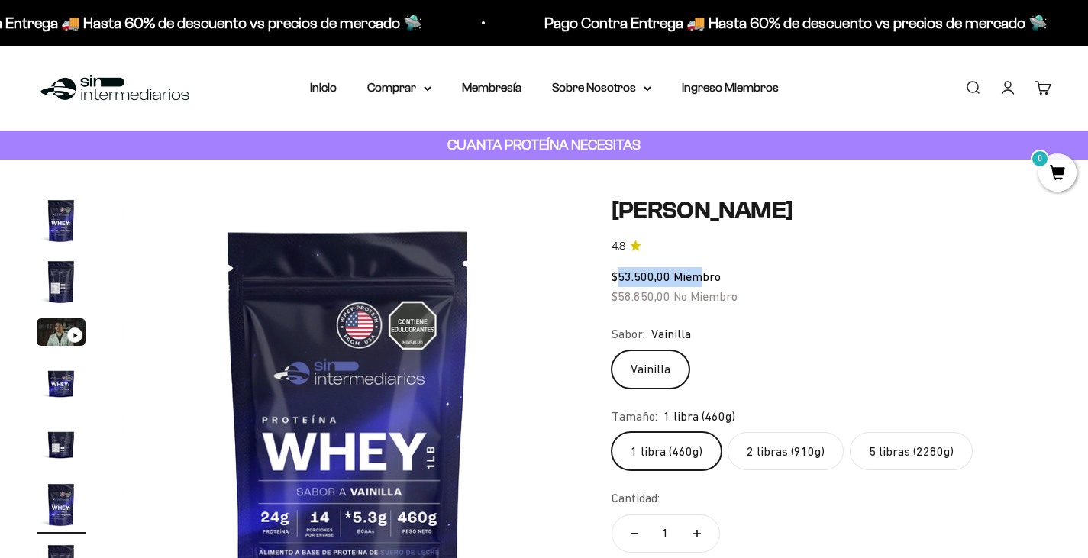
drag, startPoint x: 617, startPoint y: 278, endPoint x: 702, endPoint y: 277, distance: 85.5
click at [702, 277] on span "$53.500,00 Miembro" at bounding box center [665, 276] width 109 height 14
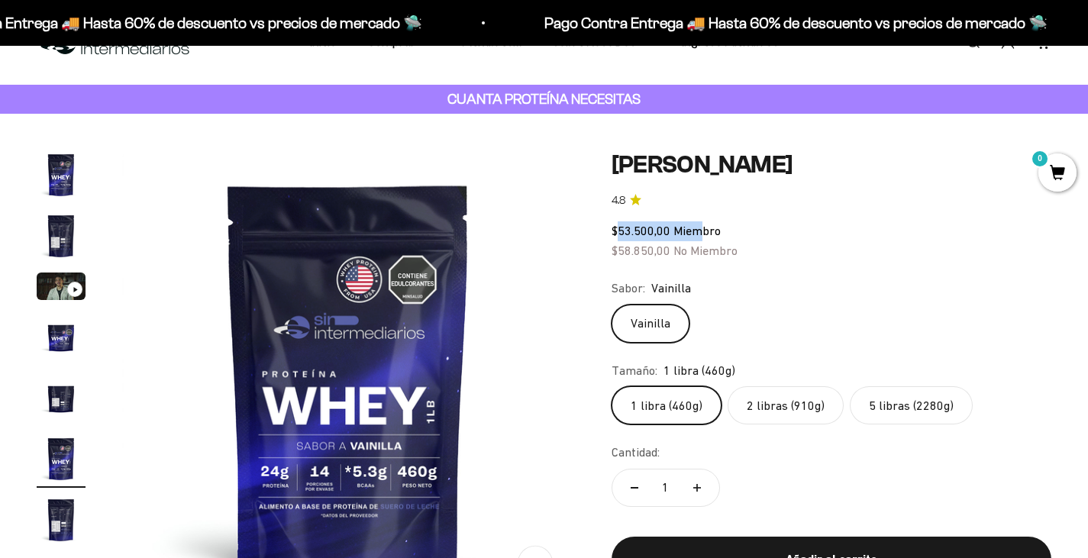
scroll to position [76, 0]
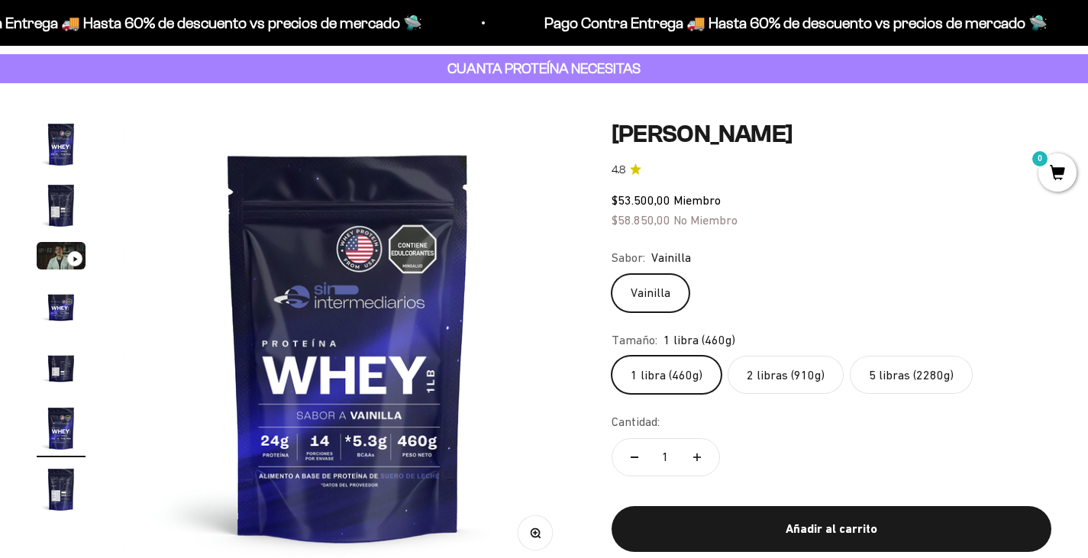
click at [795, 381] on label "2 libras (910g)" at bounding box center [785, 375] width 116 height 38
click at [611, 356] on input "2 libras (910g)" at bounding box center [611, 355] width 1 height 1
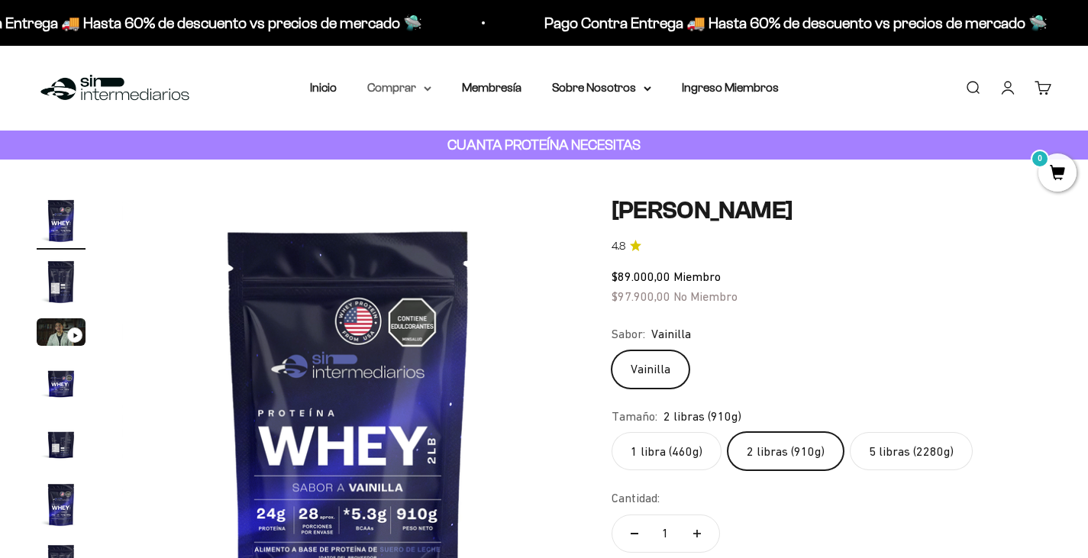
click at [426, 87] on icon at bounding box center [428, 88] width 8 height 5
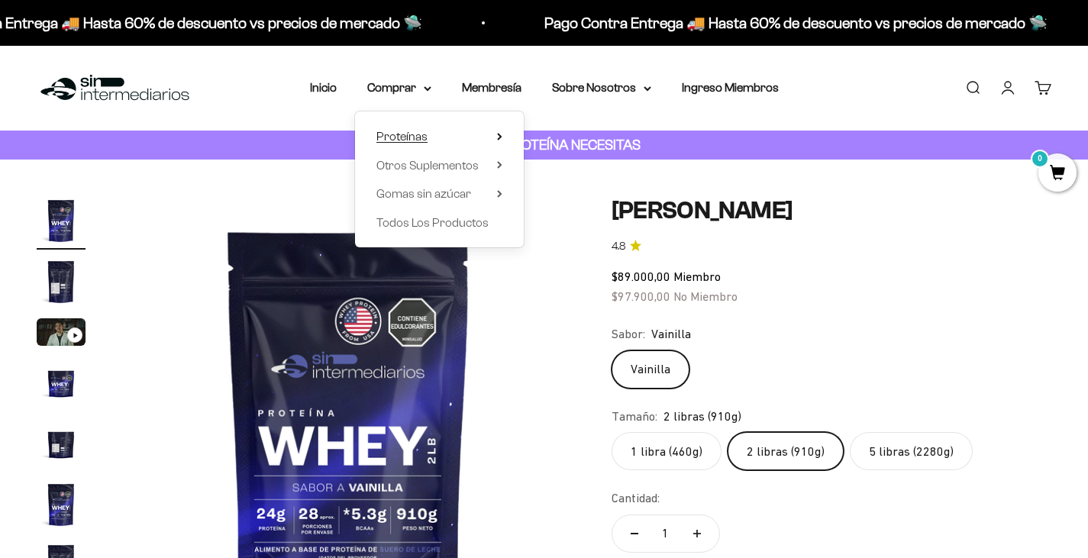
click at [495, 131] on summary "Proteínas" at bounding box center [439, 137] width 126 height 20
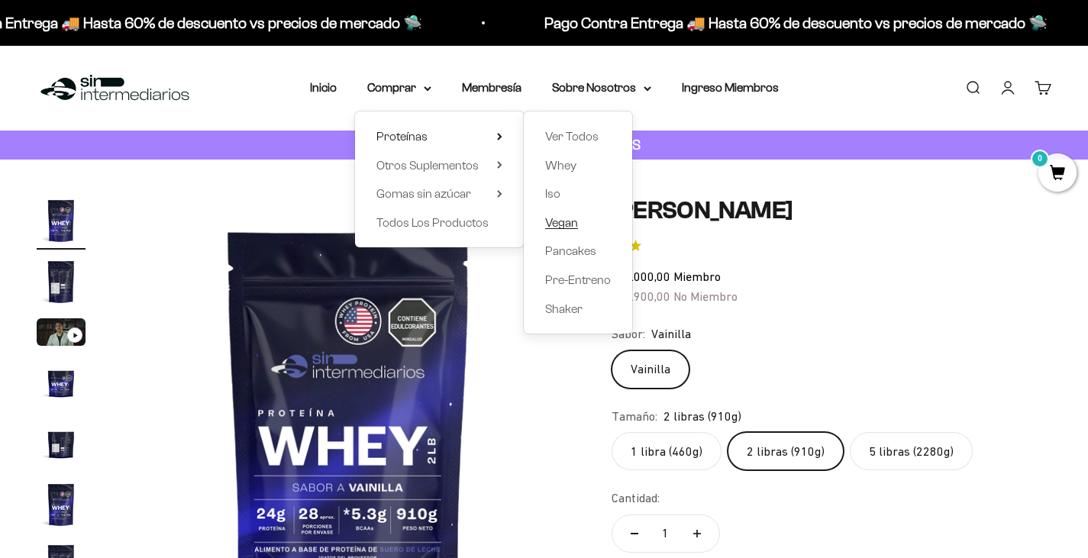
click at [577, 226] on span "Vegan" at bounding box center [561, 222] width 33 height 13
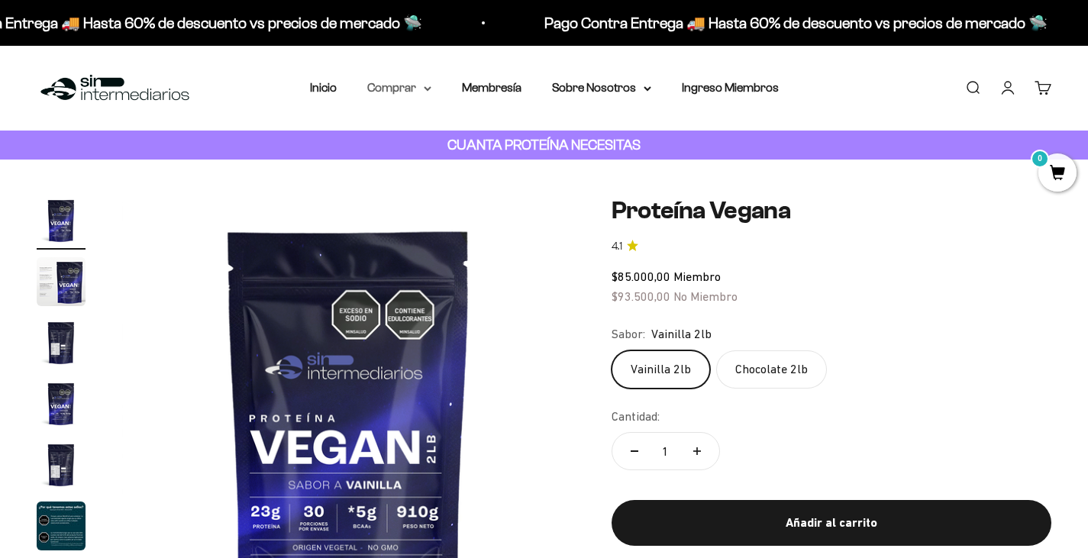
click at [431, 83] on summary "Comprar" at bounding box center [399, 88] width 64 height 20
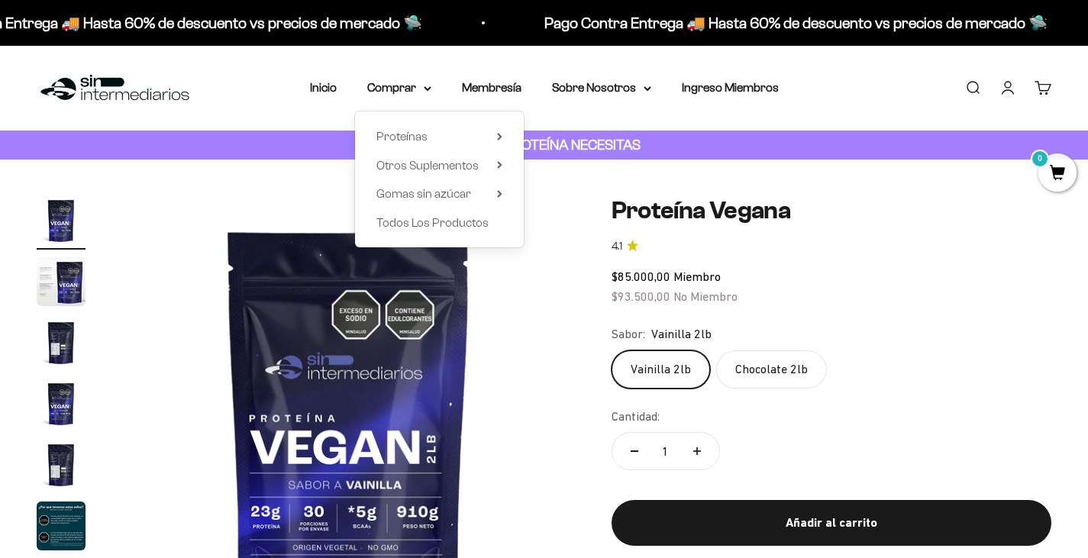
click at [506, 136] on div "Proteínas Ver Todos Whey Iso Vegan Shaker" at bounding box center [439, 179] width 169 height 136
click at [499, 134] on icon at bounding box center [499, 137] width 3 height 6
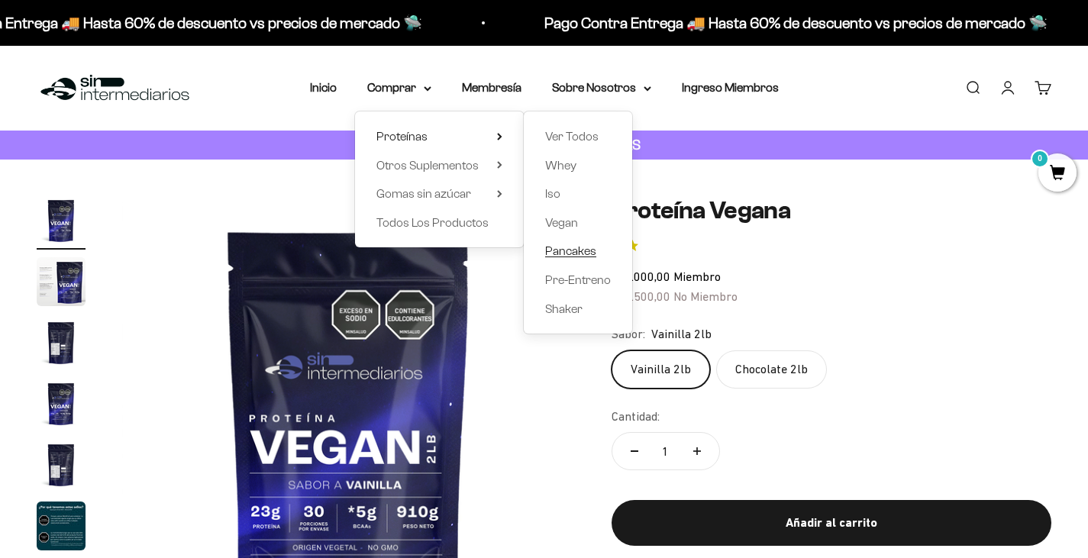
click at [576, 248] on span "Pancakes" at bounding box center [570, 250] width 51 height 13
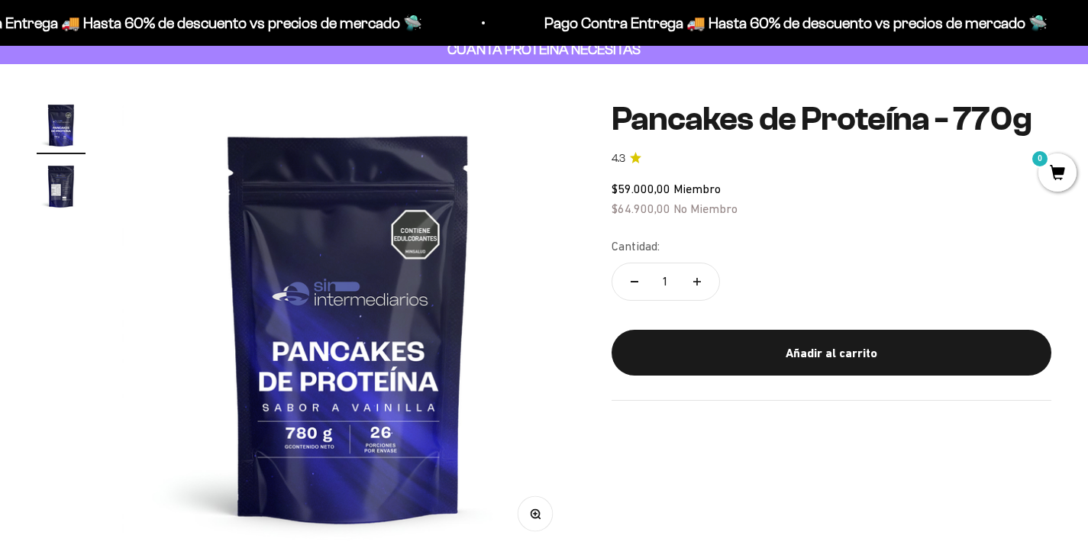
scroll to position [76, 0]
